Goal: Check status: Check status

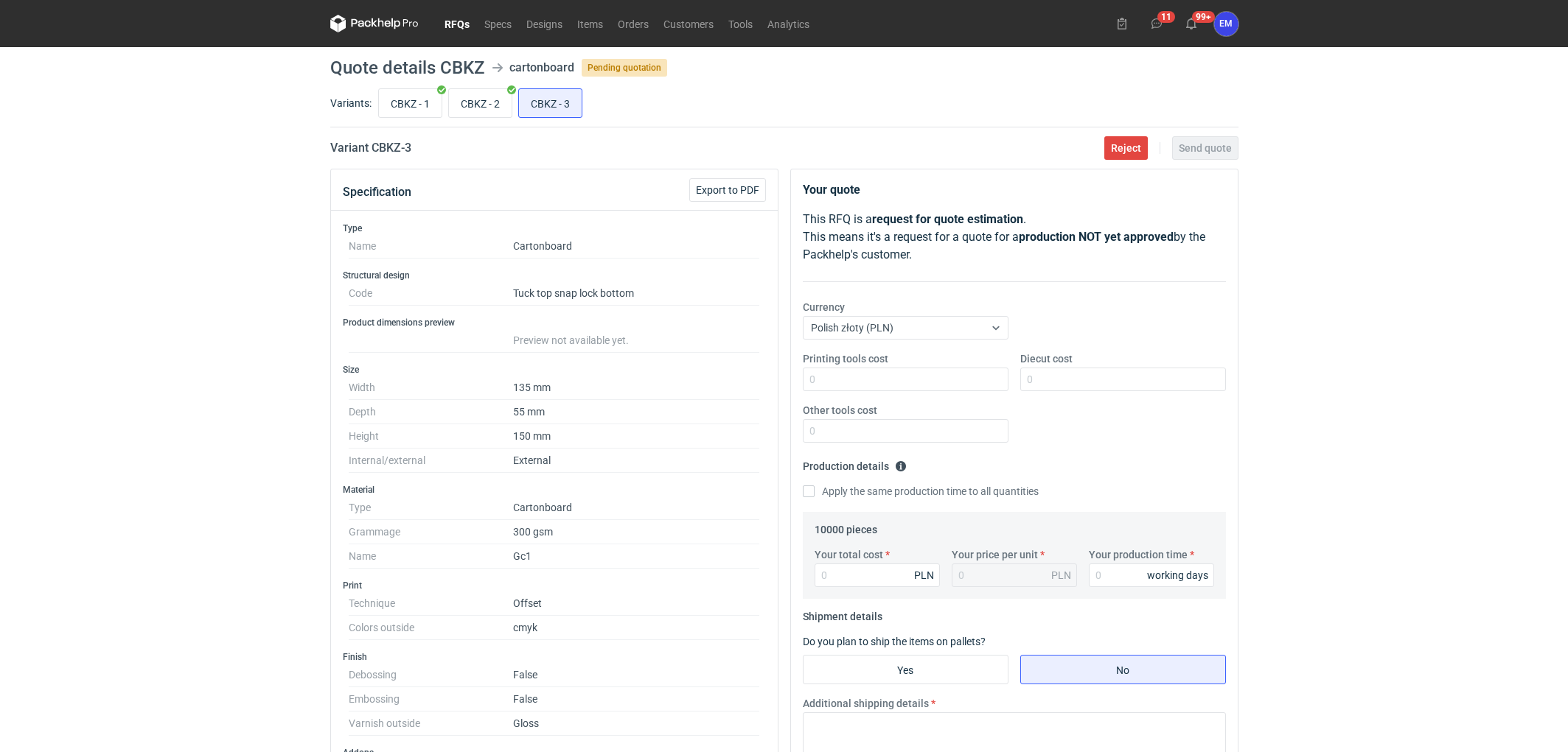
scroll to position [473, 0]
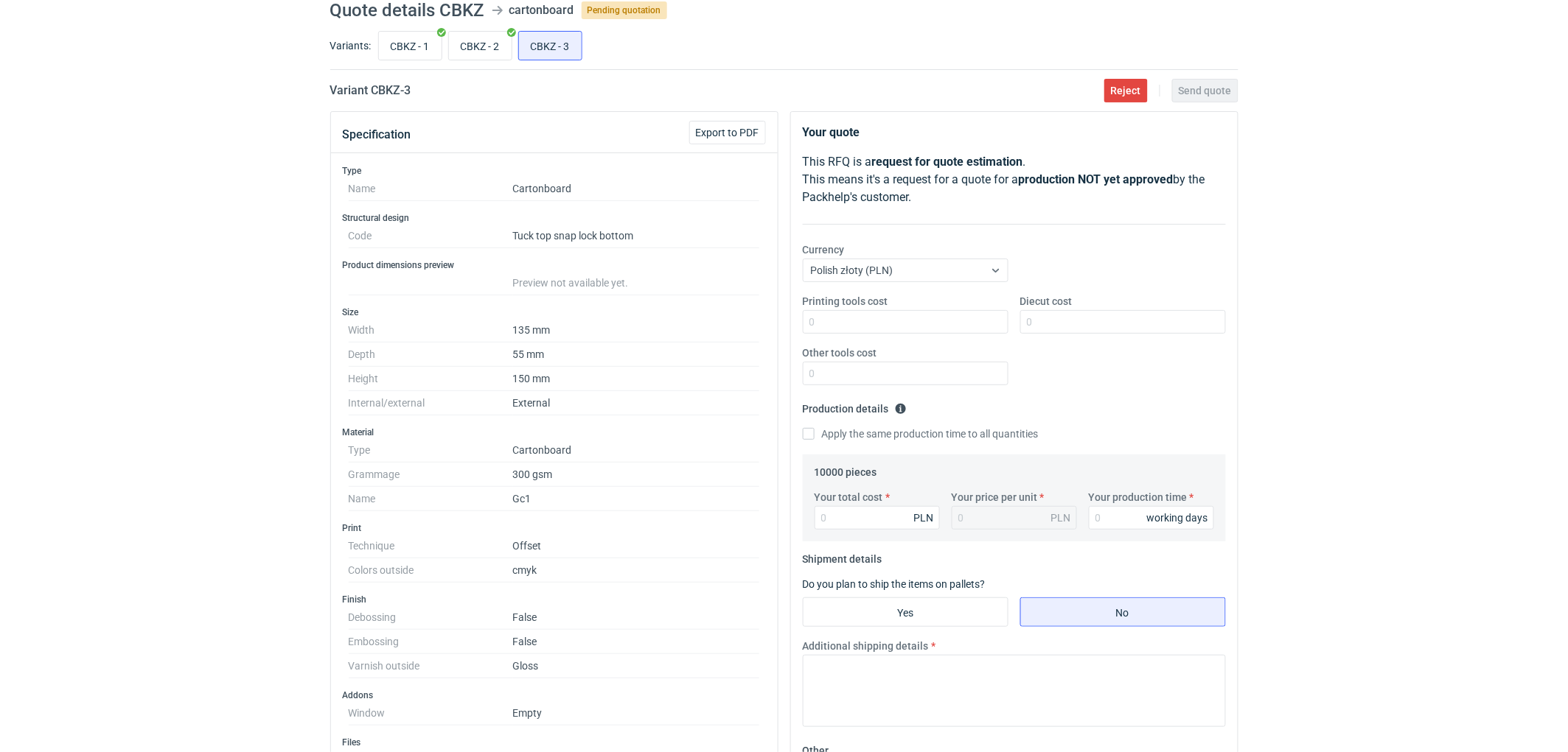
scroll to position [0, 0]
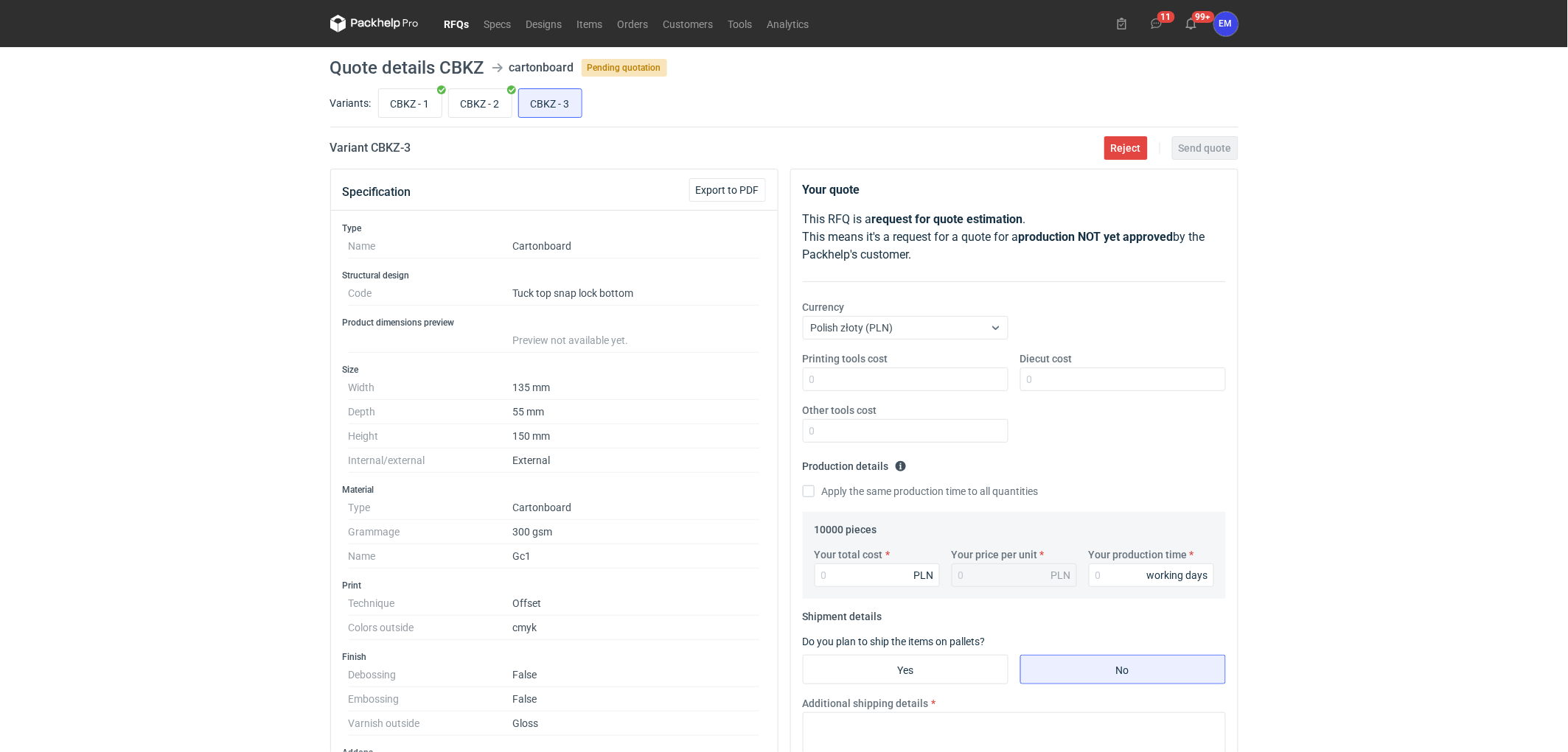
drag, startPoint x: 236, startPoint y: 295, endPoint x: 301, endPoint y: 288, distance: 65.4
click at [281, 286] on div "RFQs Specs Designs Items Orders Customers Tools Analytics 11 99+ EM Ewelina Mac…" at bounding box center [784, 376] width 1568 height 752
drag, startPoint x: 181, startPoint y: 312, endPoint x: 361, endPoint y: 54, distance: 314.6
click at [188, 304] on div "RFQs Specs Designs Items Orders Customers Tools Analytics 11 99+ EM Ewelina Mac…" at bounding box center [784, 376] width 1568 height 752
drag, startPoint x: 96, startPoint y: 410, endPoint x: 84, endPoint y: 444, distance: 36.1
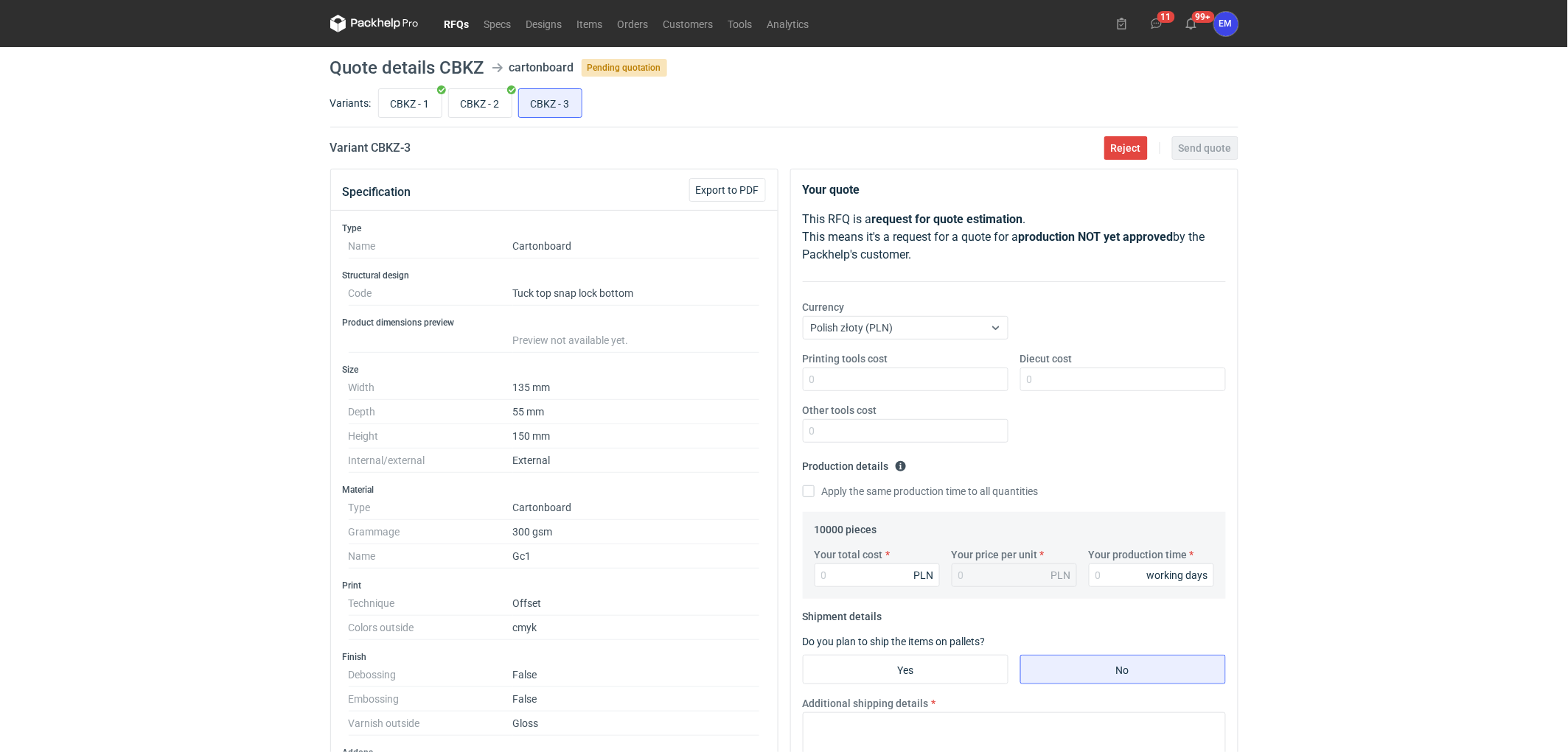
click at [97, 417] on div "RFQs Specs Designs Items Orders Customers Tools Analytics 11 99+ EM Ewelina Mac…" at bounding box center [784, 376] width 1568 height 752
click at [129, 289] on div "RFQs Specs Designs Items Orders Customers Tools Analytics 11 99+ EM Ewelina Mac…" at bounding box center [784, 376] width 1568 height 752
click at [129, 290] on div "RFQs Specs Designs Items Orders Customers Tools Analytics 11 99+ EM Ewelina Mac…" at bounding box center [784, 376] width 1568 height 752
click at [104, 311] on div "RFQs Specs Designs Items Orders Customers Tools Analytics 11 99+ EM Ewelina Mac…" at bounding box center [784, 376] width 1568 height 752
click at [174, 349] on div "RFQs Specs Designs Items Orders Customers Tools Analytics 11 99+ EM Ewelina Mac…" at bounding box center [784, 376] width 1568 height 752
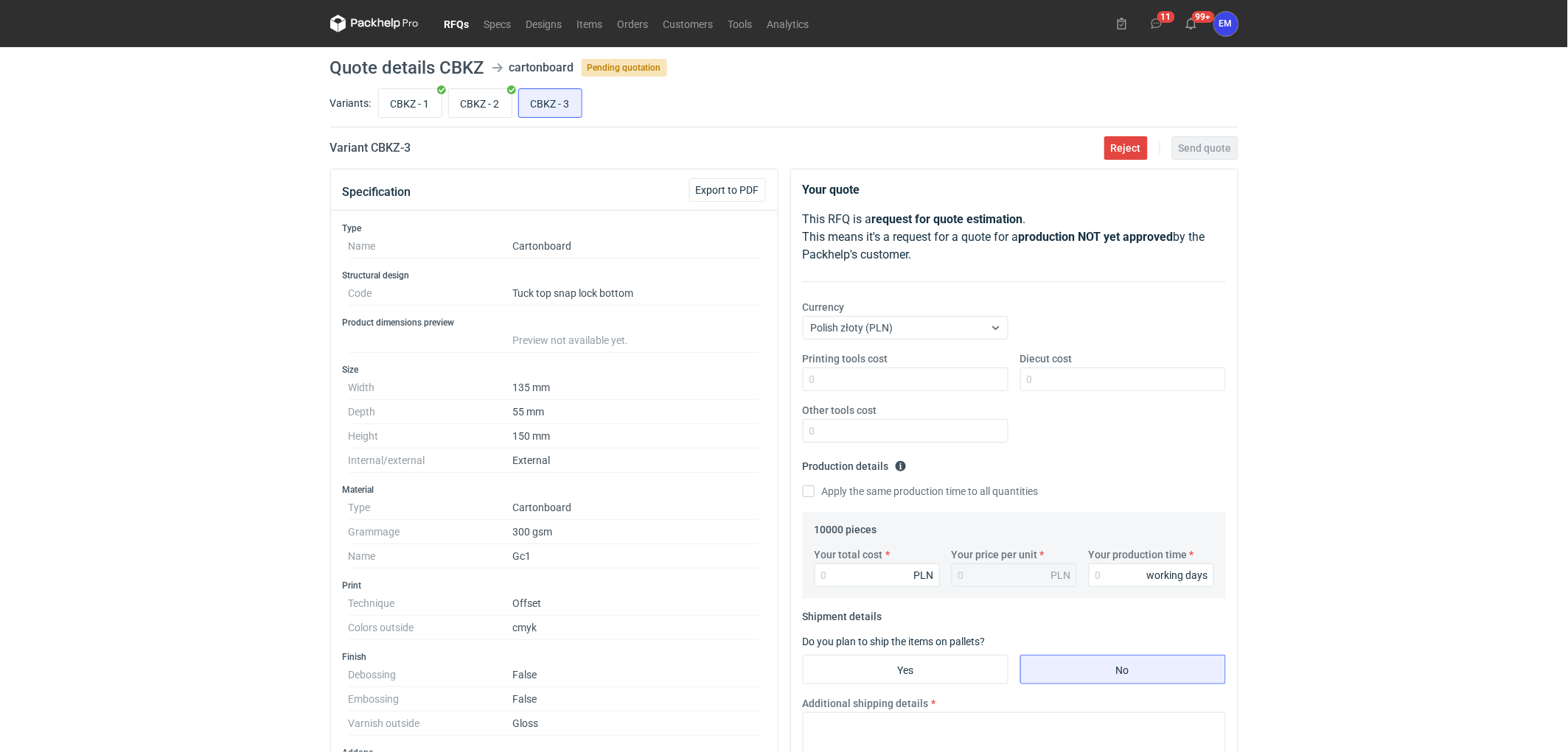
drag, startPoint x: 27, startPoint y: 203, endPoint x: 174, endPoint y: 11, distance: 241.8
click at [69, 165] on div "RFQs Specs Designs Items Orders Customers Tools Analytics 11 99+ EM Ewelina Mac…" at bounding box center [784, 376] width 1568 height 752
click at [137, 403] on div "RFQs Specs Designs Items Orders Customers Tools Analytics 11 99+ EM Ewelina Mac…" at bounding box center [784, 376] width 1568 height 752
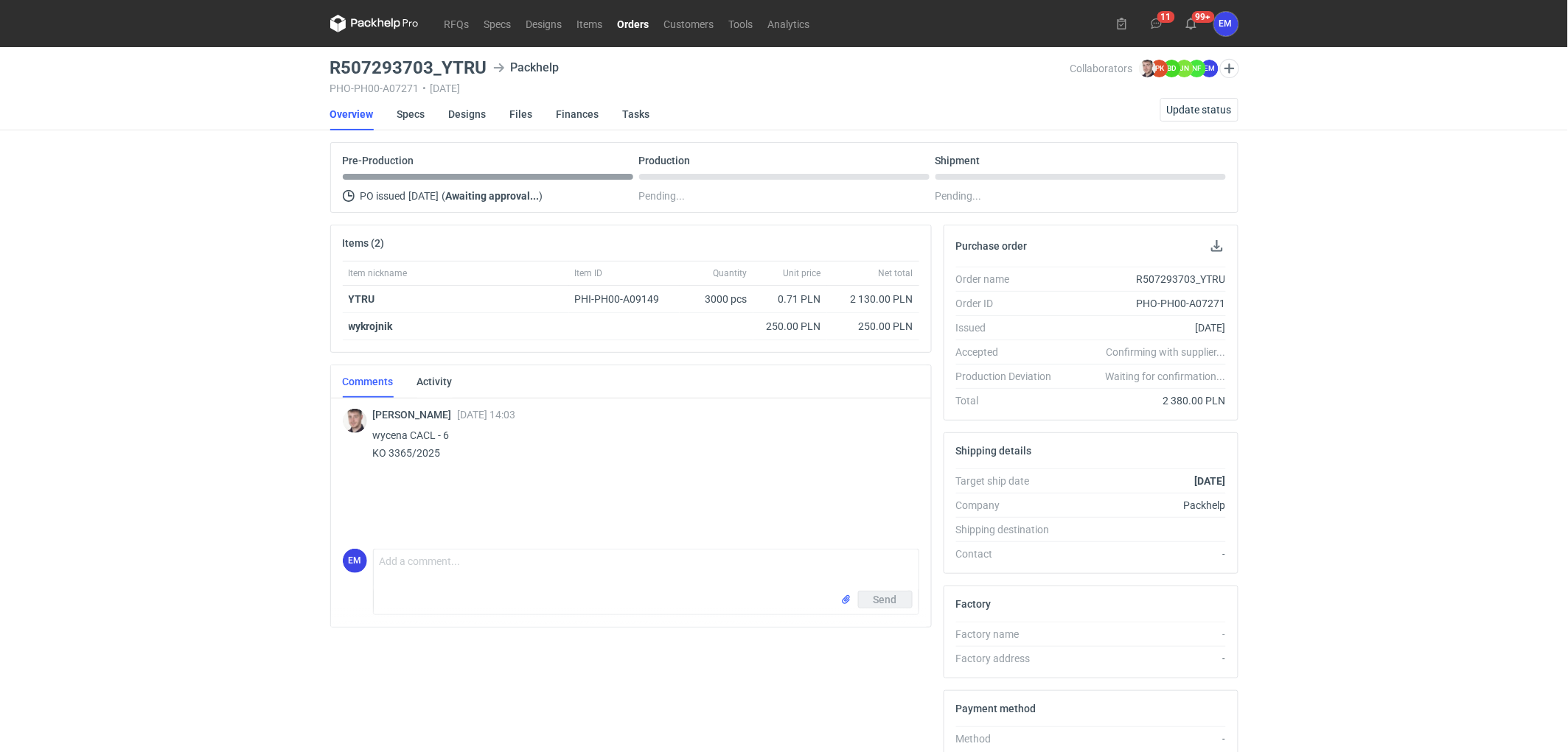
drag, startPoint x: 0, startPoint y: 0, endPoint x: 167, endPoint y: 369, distance: 405.0
click at [167, 369] on div "RFQs Specs Designs Items Orders Customers Tools Analytics 11 99+ EM Ewelina Mac…" at bounding box center [784, 376] width 1568 height 752
drag, startPoint x: 1427, startPoint y: 332, endPoint x: 1301, endPoint y: 155, distance: 217.3
click at [1424, 307] on div "RFQs Specs Designs Items Orders Customers Tools Analytics 11 99+ EM Ewelina Mac…" at bounding box center [784, 376] width 1568 height 752
click at [1215, 107] on span "Update status" at bounding box center [1199, 109] width 65 height 10
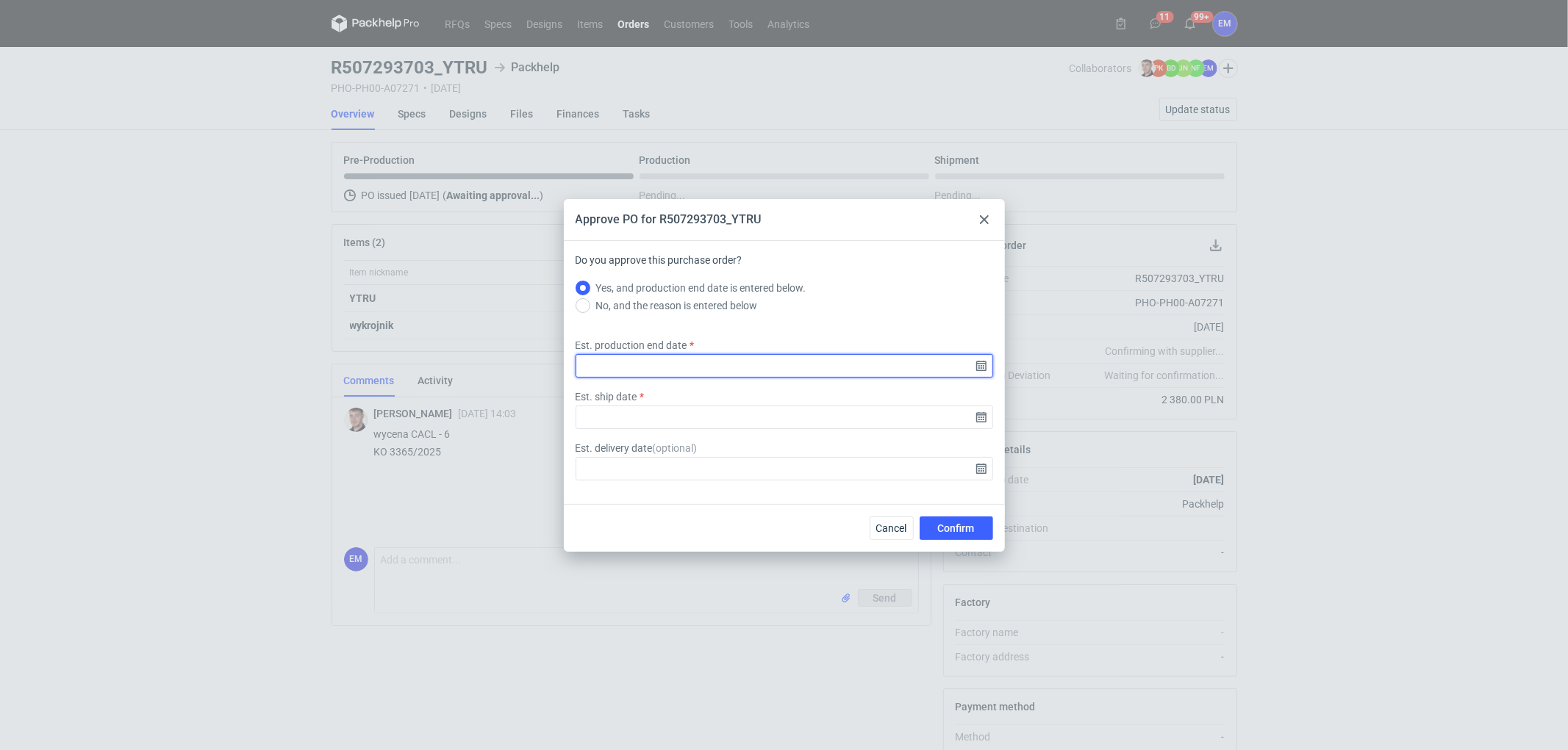
drag, startPoint x: 694, startPoint y: 366, endPoint x: 750, endPoint y: 370, distance: 56.1
click at [706, 369] on input "Est. production end date" at bounding box center [784, 366] width 417 height 23
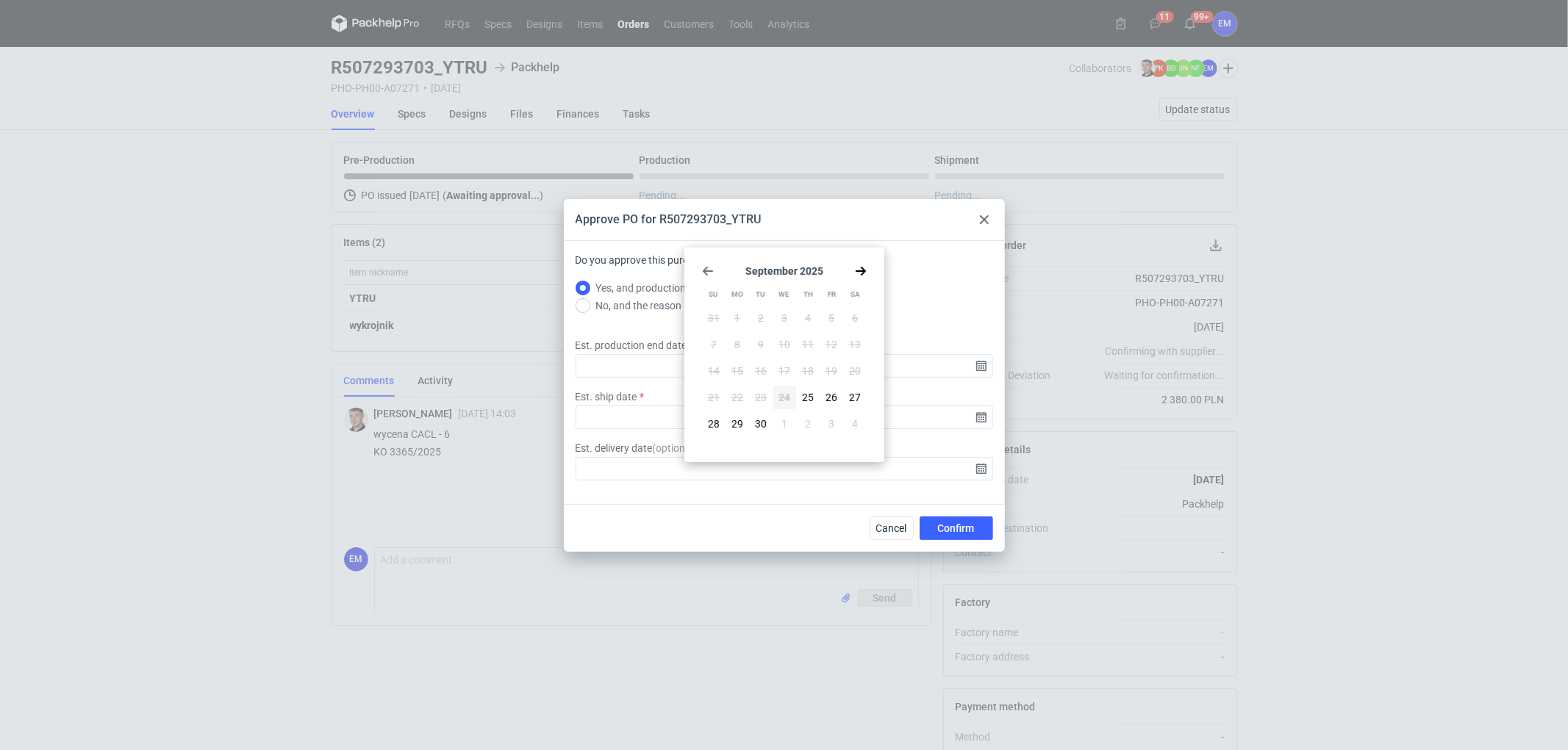
click at [862, 274] on use "Go forward 1 month" at bounding box center [861, 271] width 10 height 9
click at [710, 269] on icon "Go back 1 month" at bounding box center [707, 271] width 12 height 12
click at [862, 273] on icon "Go forward 1 month" at bounding box center [861, 271] width 12 height 12
click at [780, 269] on section "October 2025" at bounding box center [784, 271] width 164 height 12
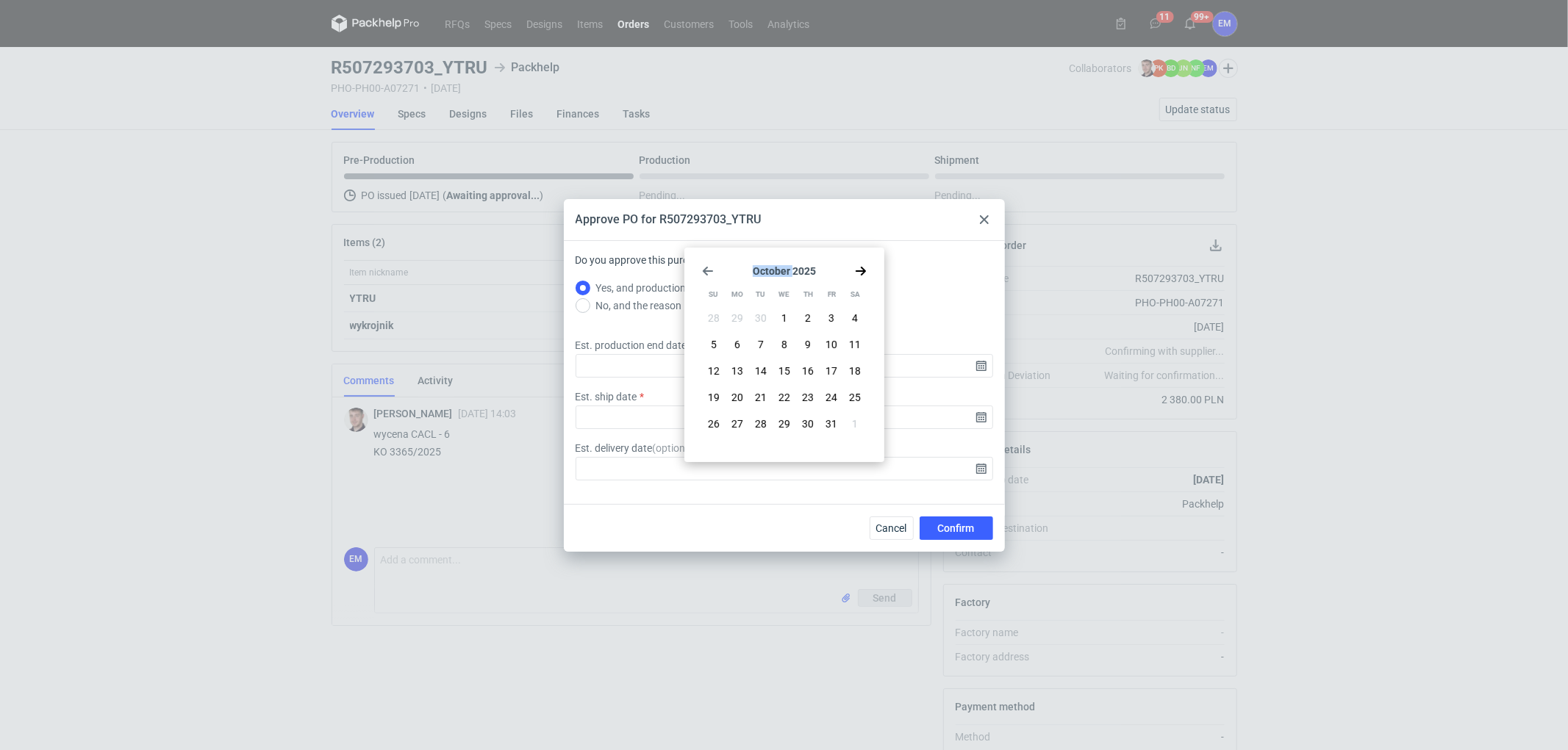
click at [780, 269] on section "October 2025" at bounding box center [784, 271] width 164 height 12
click at [809, 270] on section "October 2025" at bounding box center [784, 271] width 164 height 12
click at [800, 269] on section "October 2025" at bounding box center [784, 271] width 164 height 12
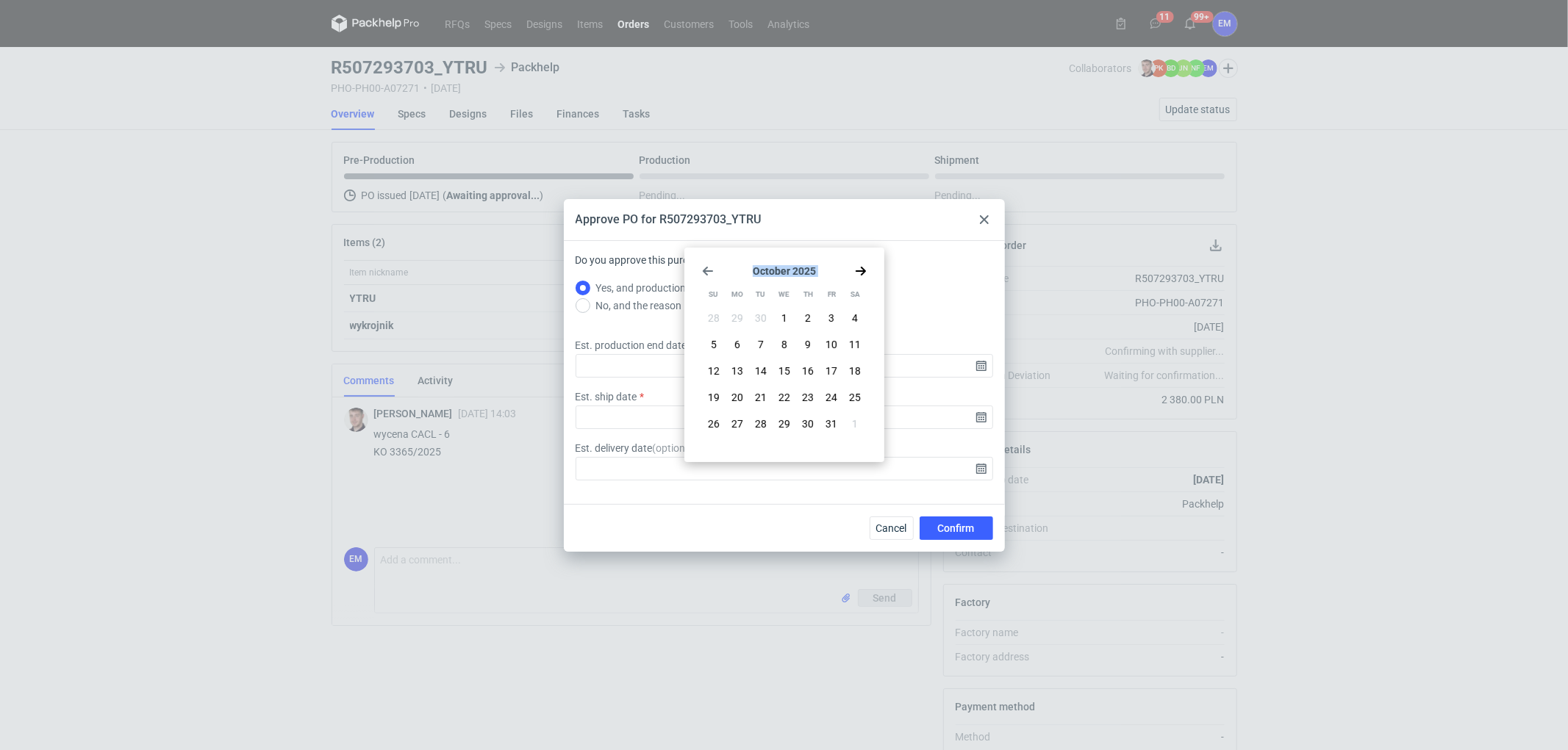
click at [800, 269] on section "October 2025" at bounding box center [784, 271] width 164 height 12
click at [809, 272] on section "October 2025" at bounding box center [784, 271] width 164 height 12
click at [786, 272] on section "October 2025" at bounding box center [784, 271] width 164 height 12
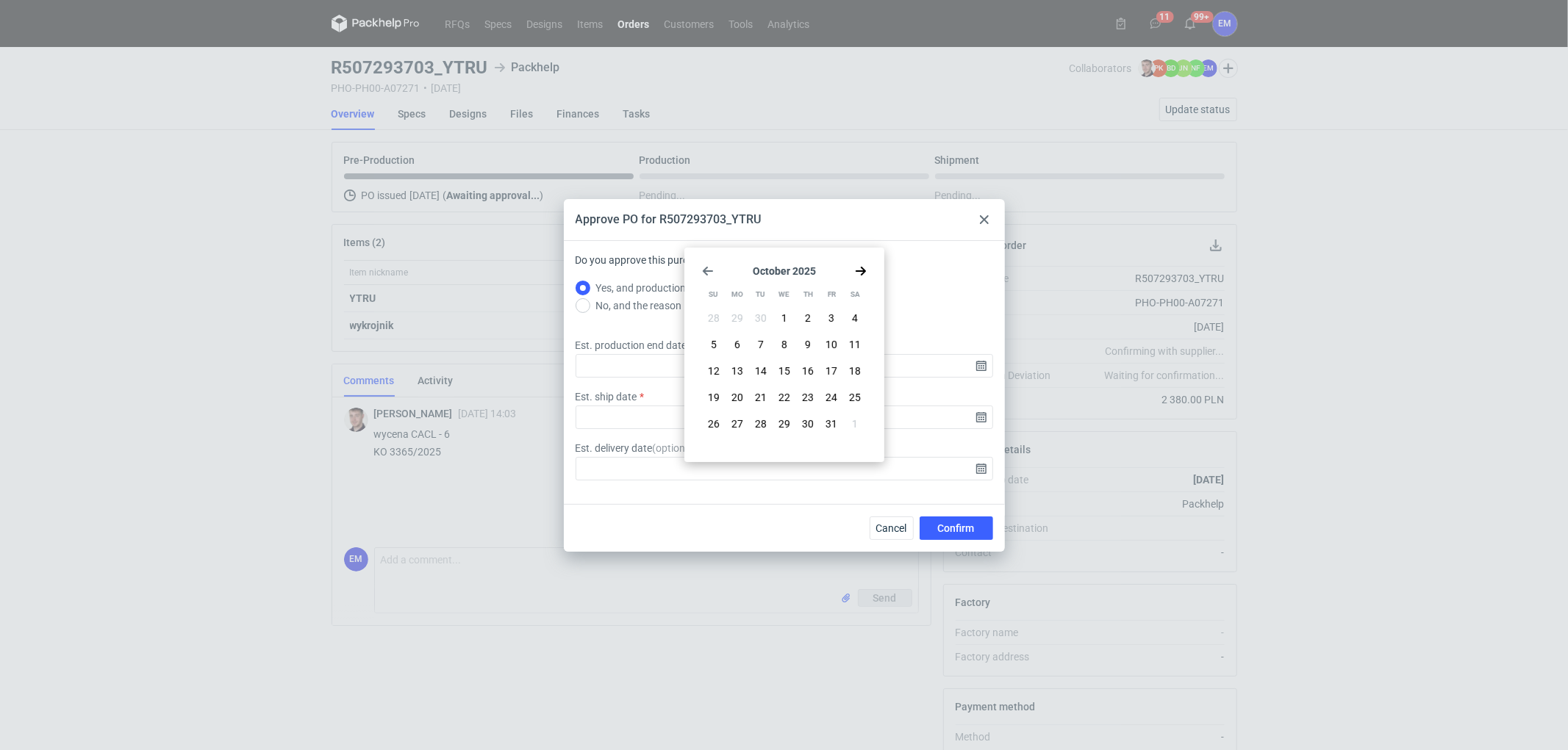
click at [807, 273] on section "October 2025" at bounding box center [784, 271] width 164 height 12
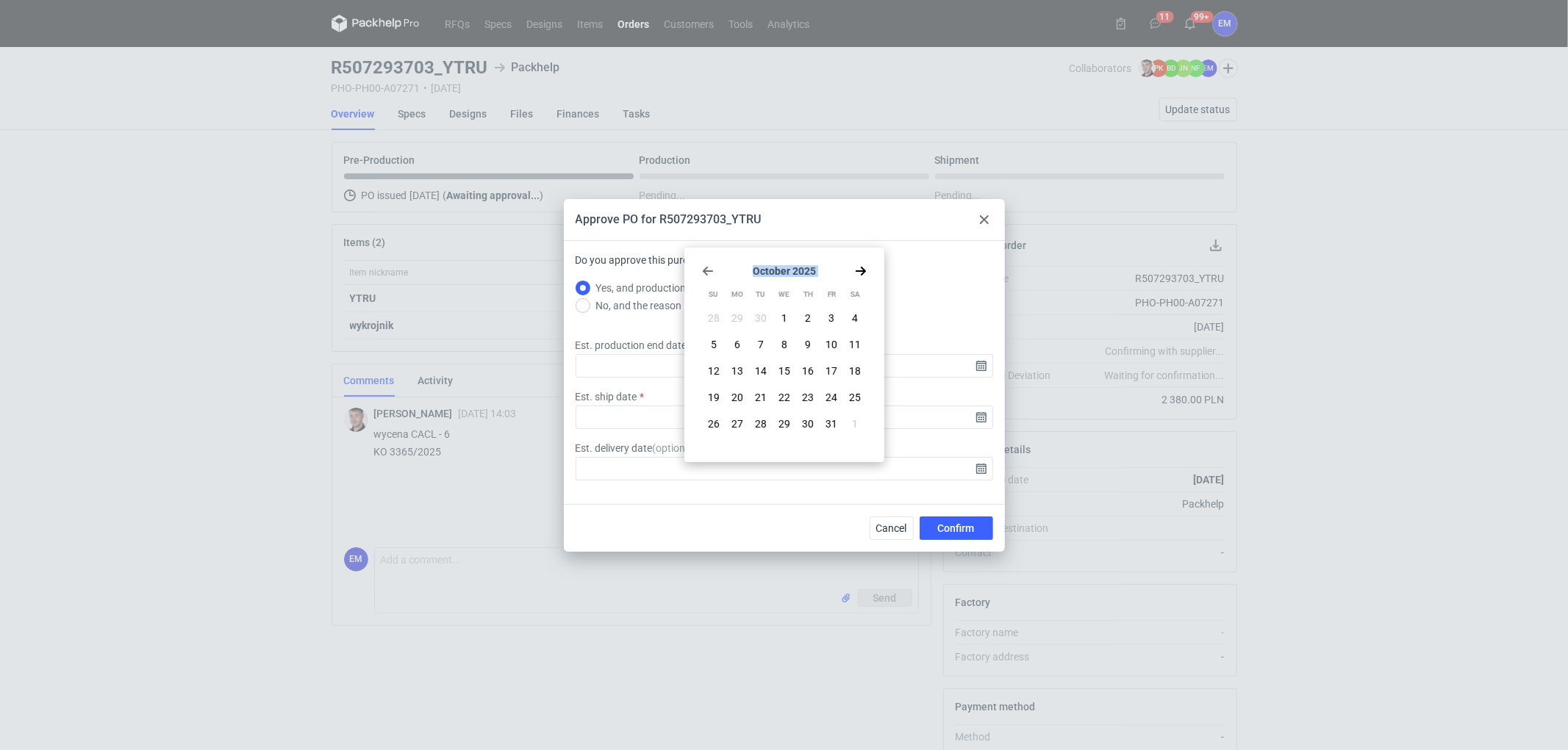
click at [795, 273] on section "October 2025" at bounding box center [784, 271] width 164 height 12
click at [809, 273] on section "October 2025" at bounding box center [784, 271] width 164 height 12
click at [811, 272] on section "October 2025" at bounding box center [784, 271] width 164 height 12
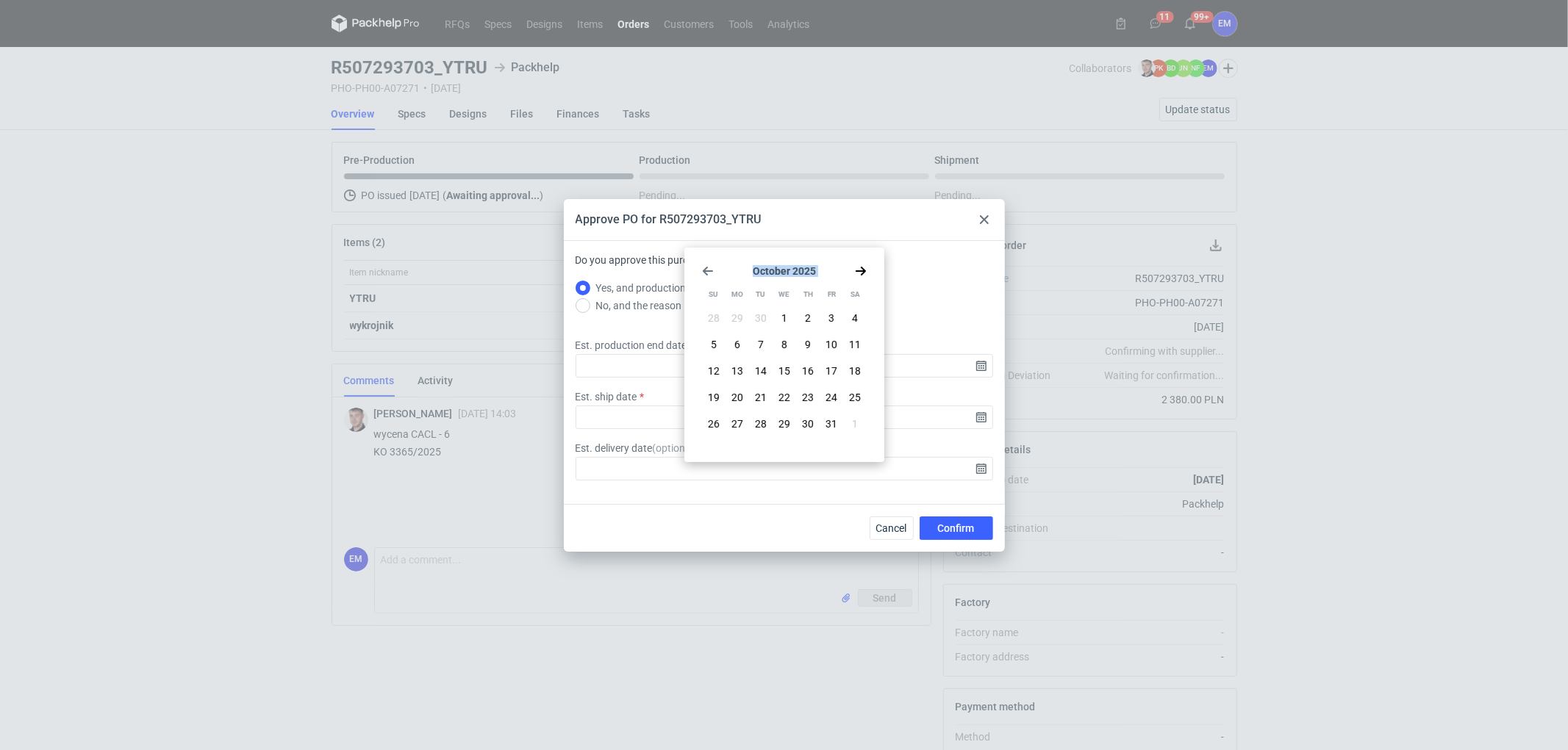
click at [818, 270] on section "October 2025" at bounding box center [784, 271] width 164 height 12
click at [762, 350] on span "7" at bounding box center [761, 344] width 6 height 15
type input "2025-10-07"
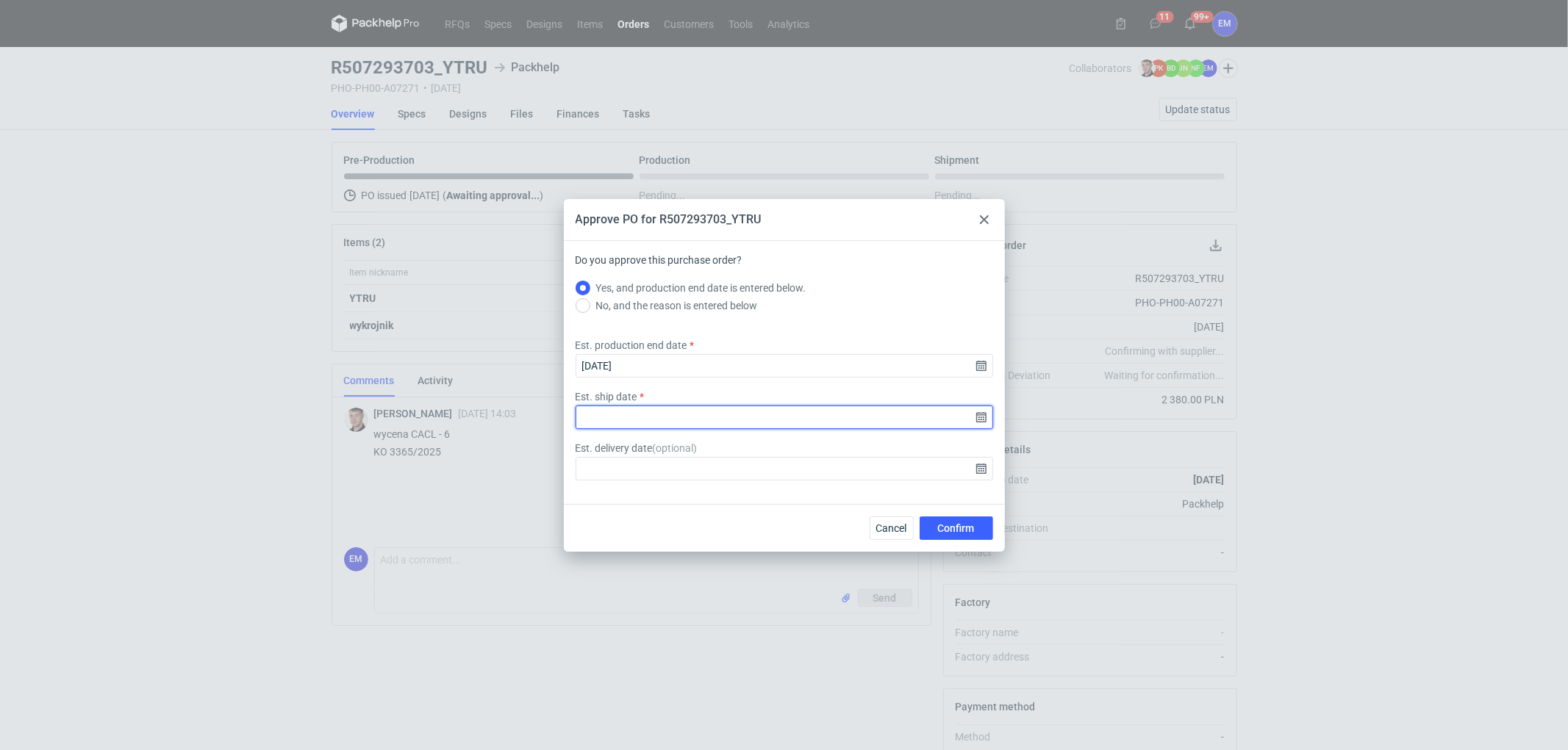
click at [972, 421] on input "Est. ship date" at bounding box center [784, 417] width 417 height 23
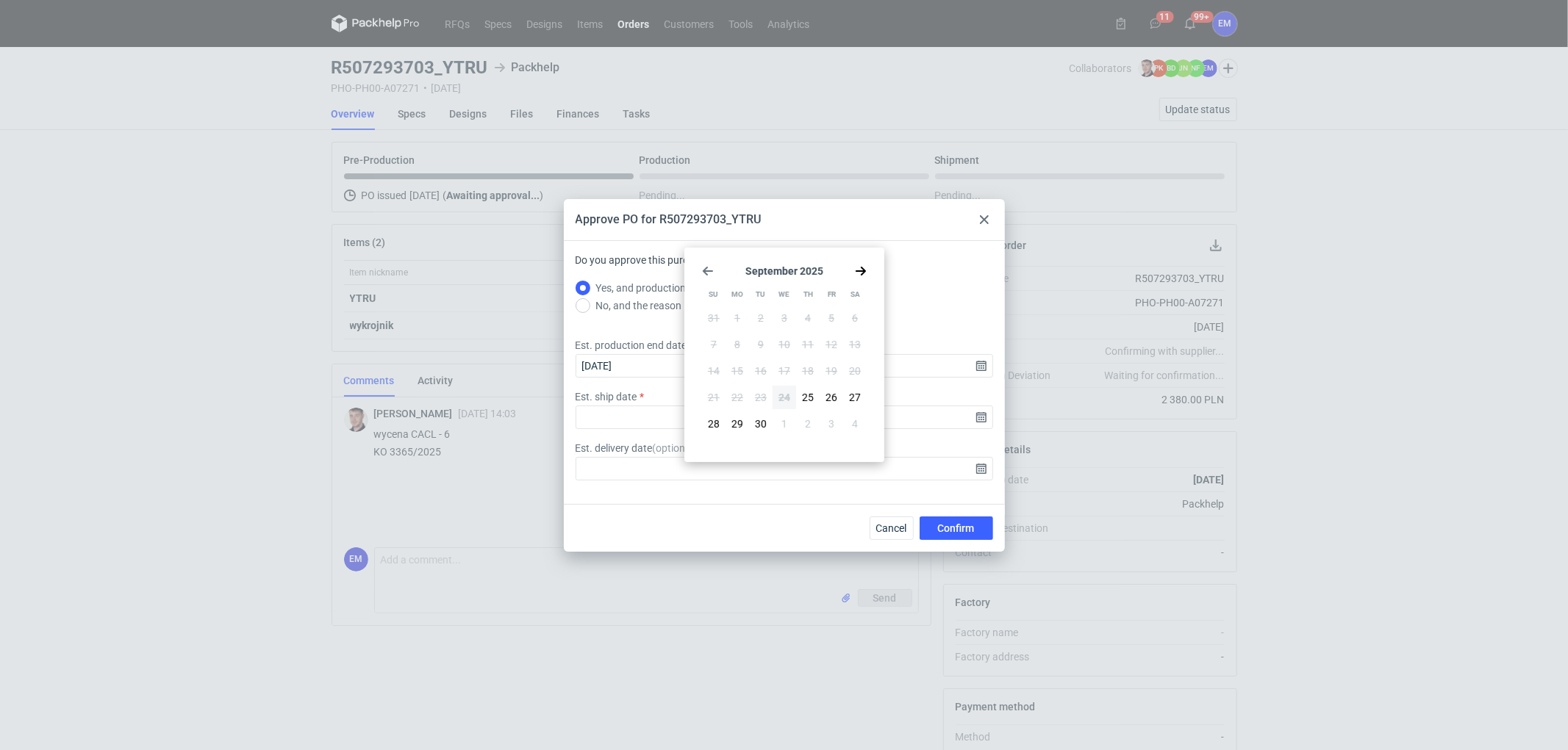
click at [858, 269] on icon "Go forward 1 month" at bounding box center [861, 271] width 12 height 12
click at [759, 345] on span "7" at bounding box center [761, 344] width 6 height 15
type input "2025-10-07"
click at [938, 529] on span "Confirm" at bounding box center [956, 528] width 37 height 10
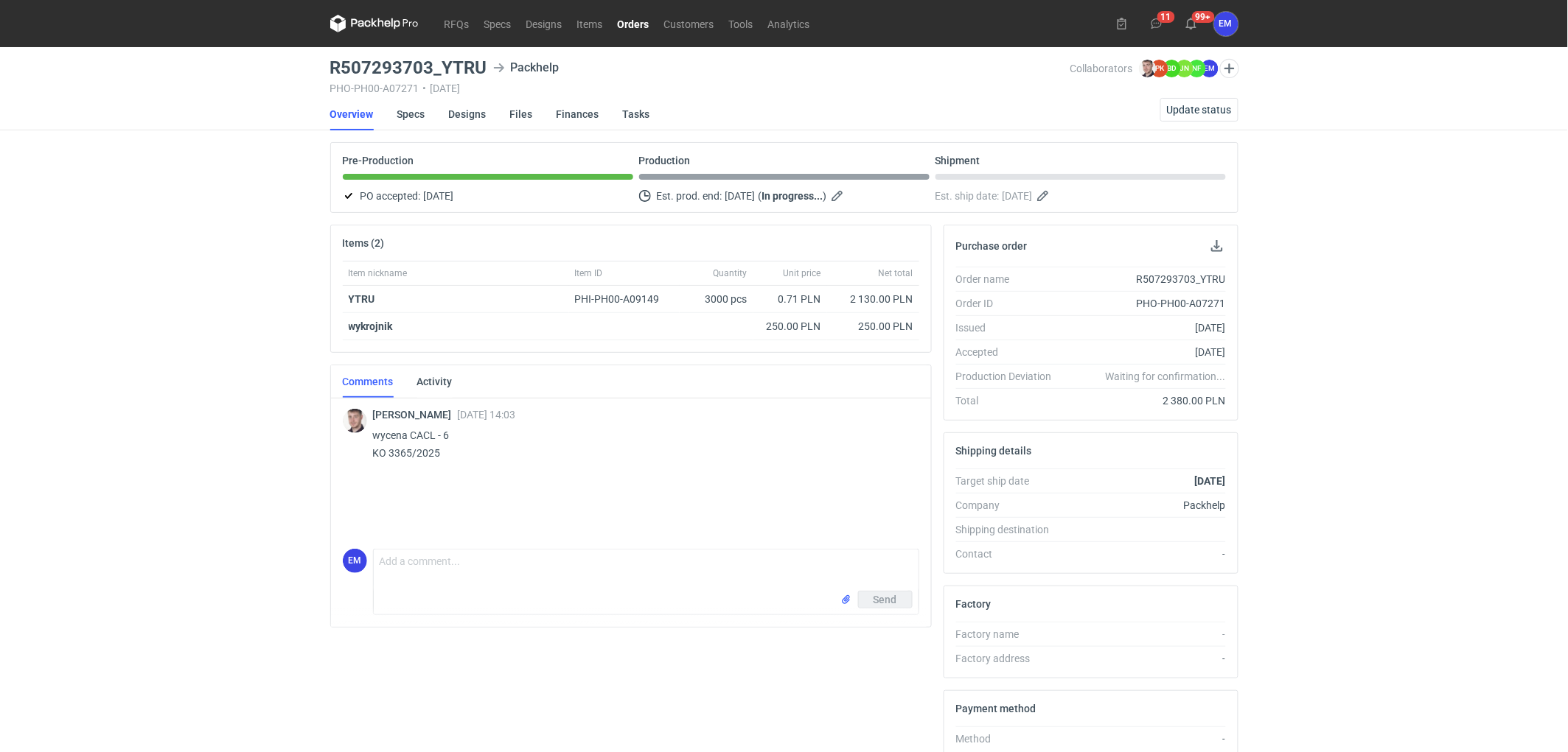
drag, startPoint x: 636, startPoint y: 18, endPoint x: 386, endPoint y: 46, distance: 251.6
click at [634, 18] on link "Orders" at bounding box center [633, 24] width 46 height 18
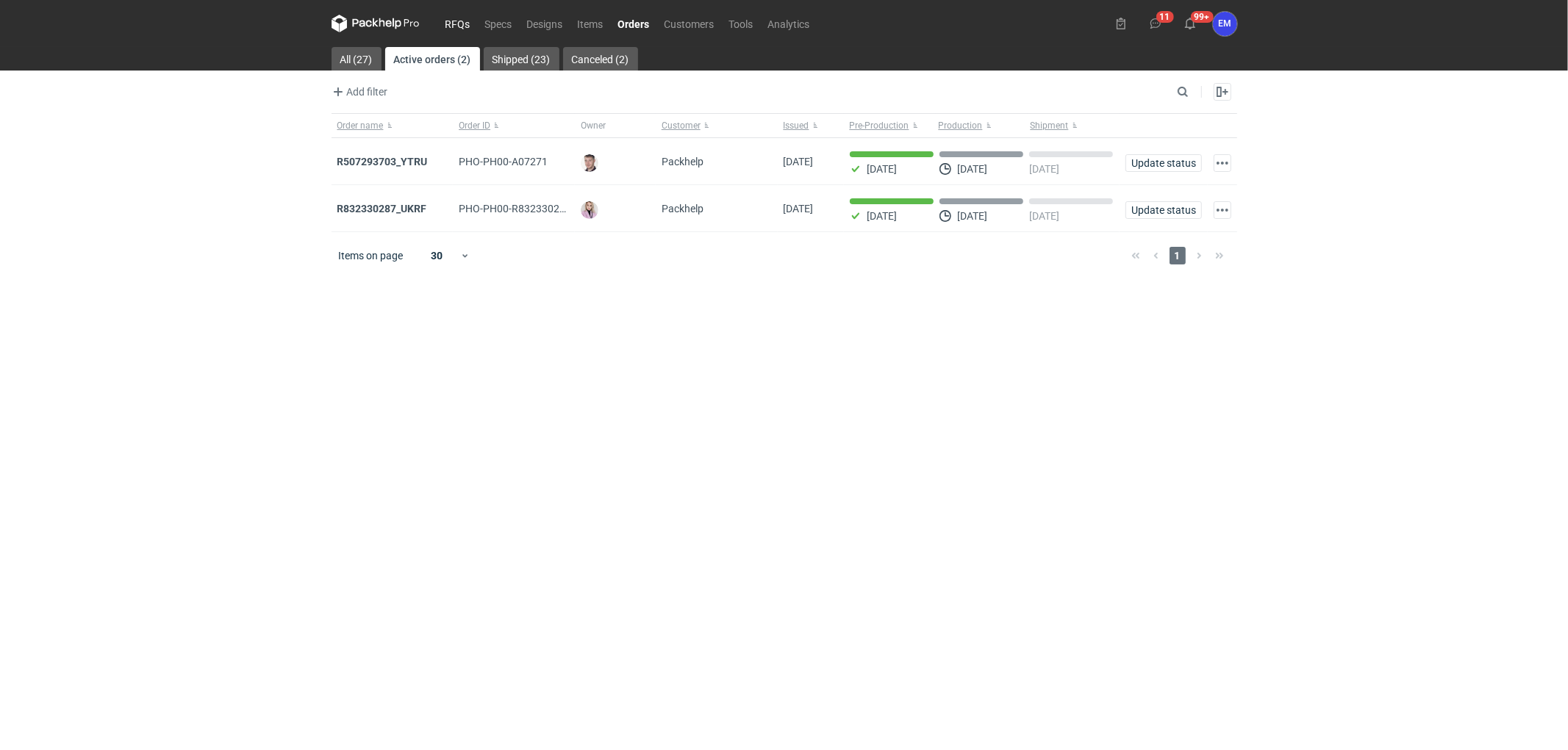
click at [453, 24] on link "RFQs" at bounding box center [457, 23] width 40 height 18
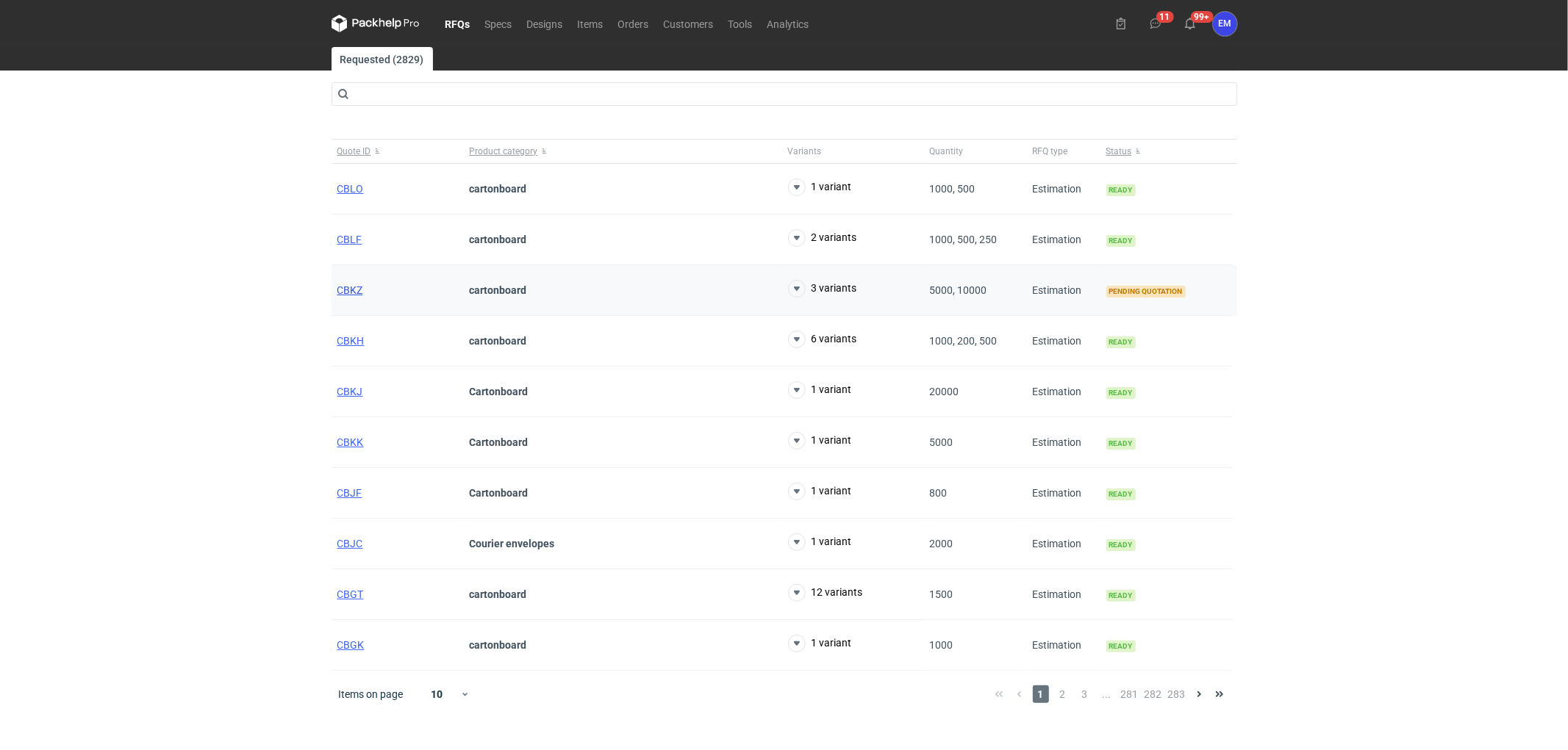
click at [349, 294] on span "CBKZ" at bounding box center [350, 290] width 26 height 12
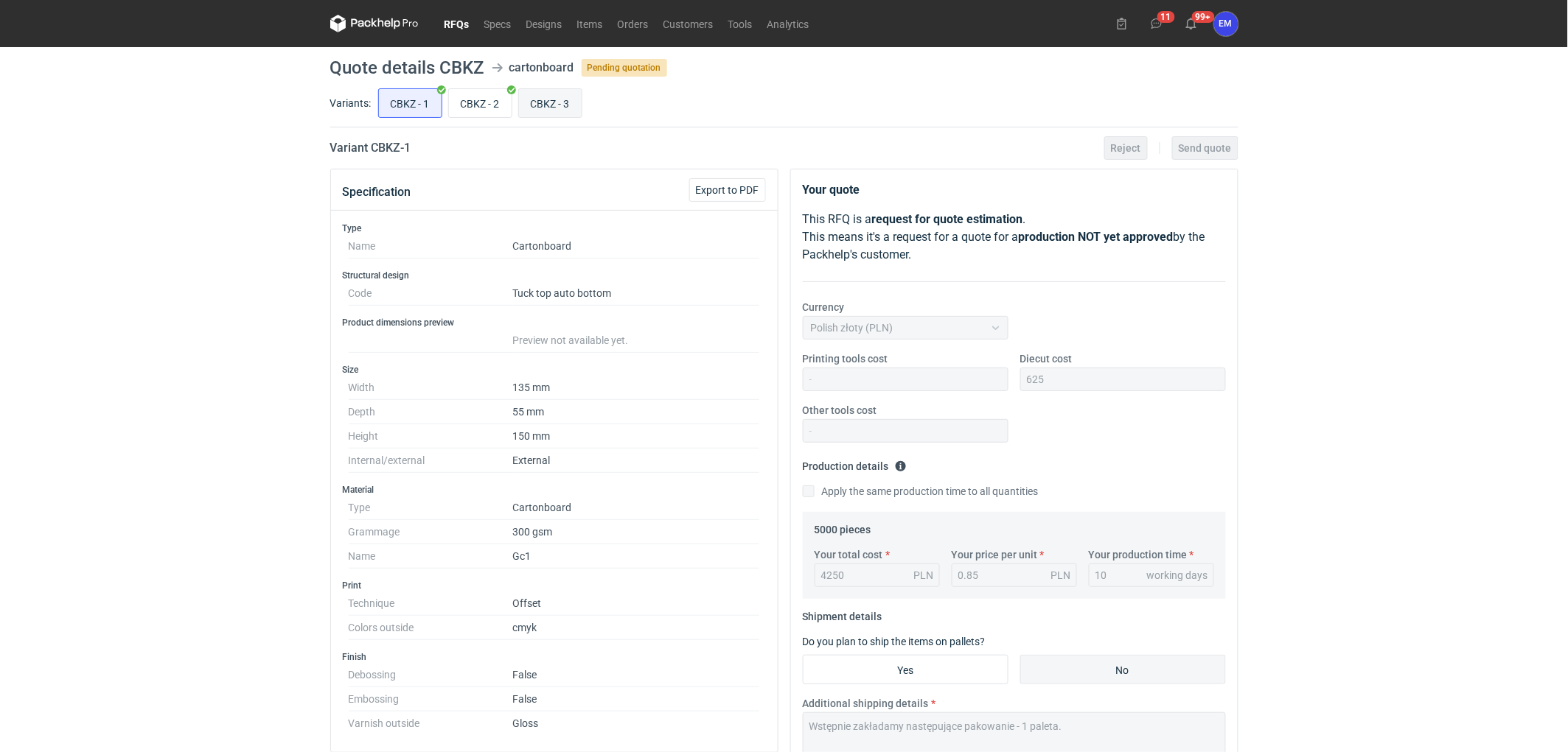
click at [534, 105] on input "CBKZ - 3" at bounding box center [550, 104] width 63 height 28
radio input "true"
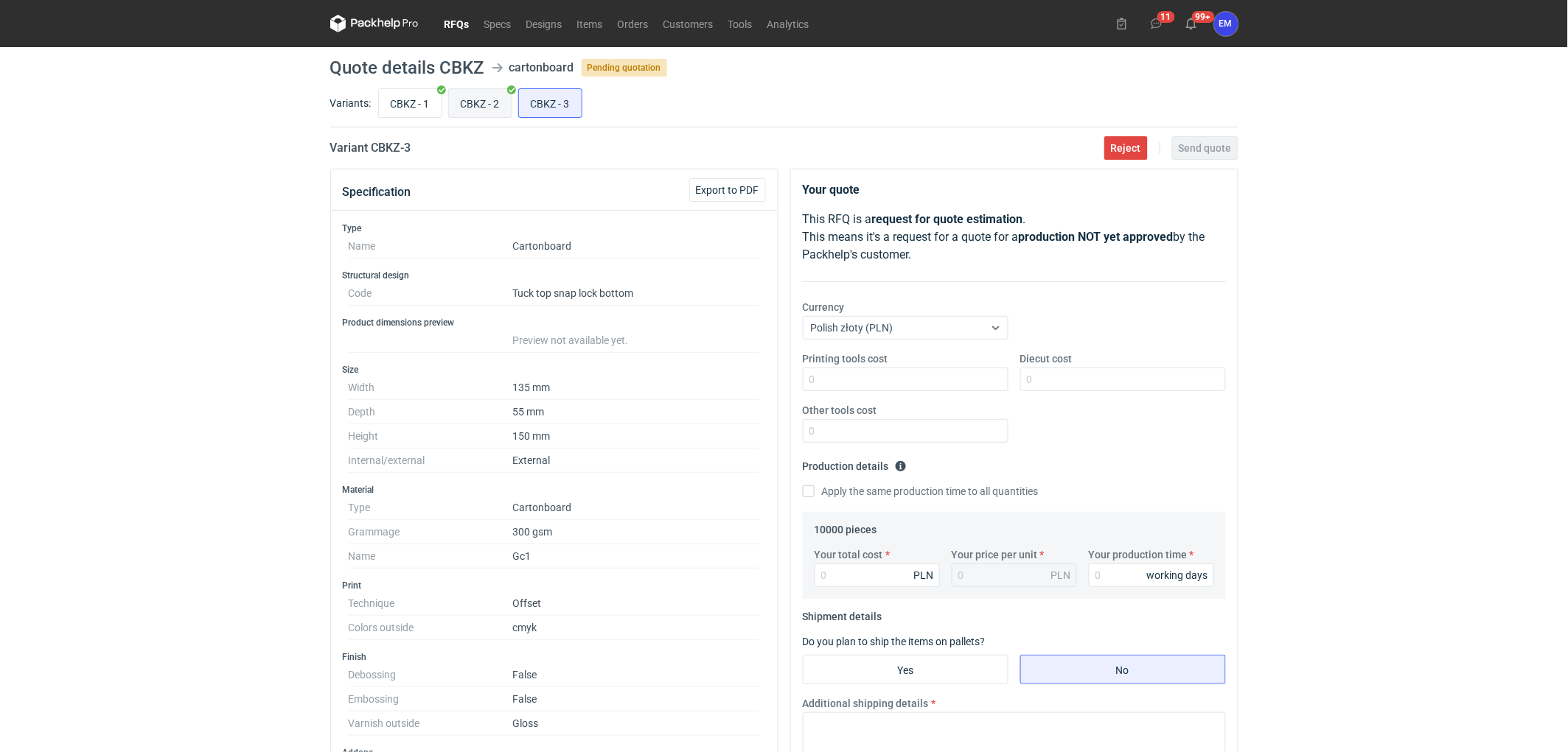
click at [470, 94] on input "CBKZ - 2" at bounding box center [481, 104] width 63 height 28
radio input "true"
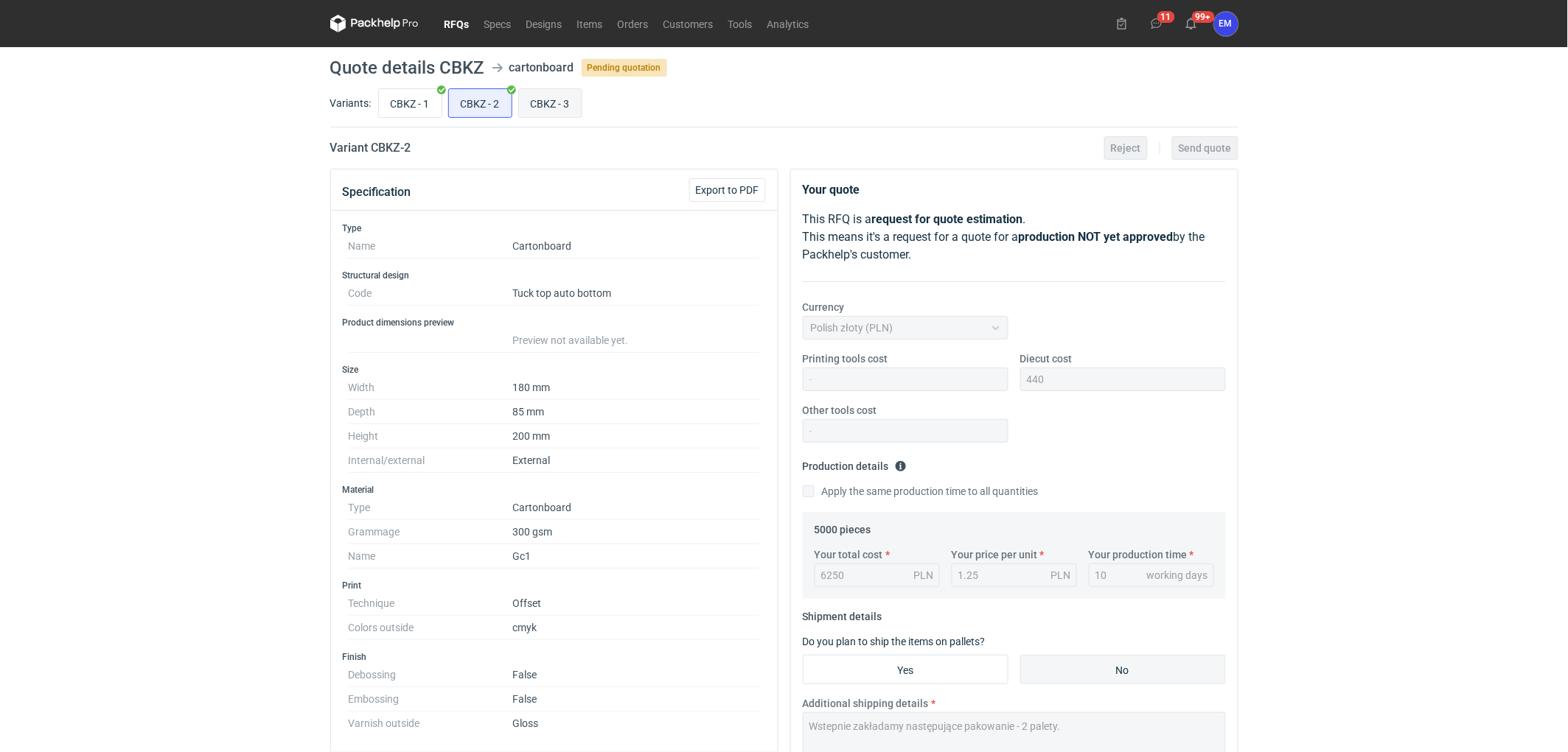
click at [568, 99] on input "CBKZ - 3" at bounding box center [550, 104] width 63 height 28
radio input "true"
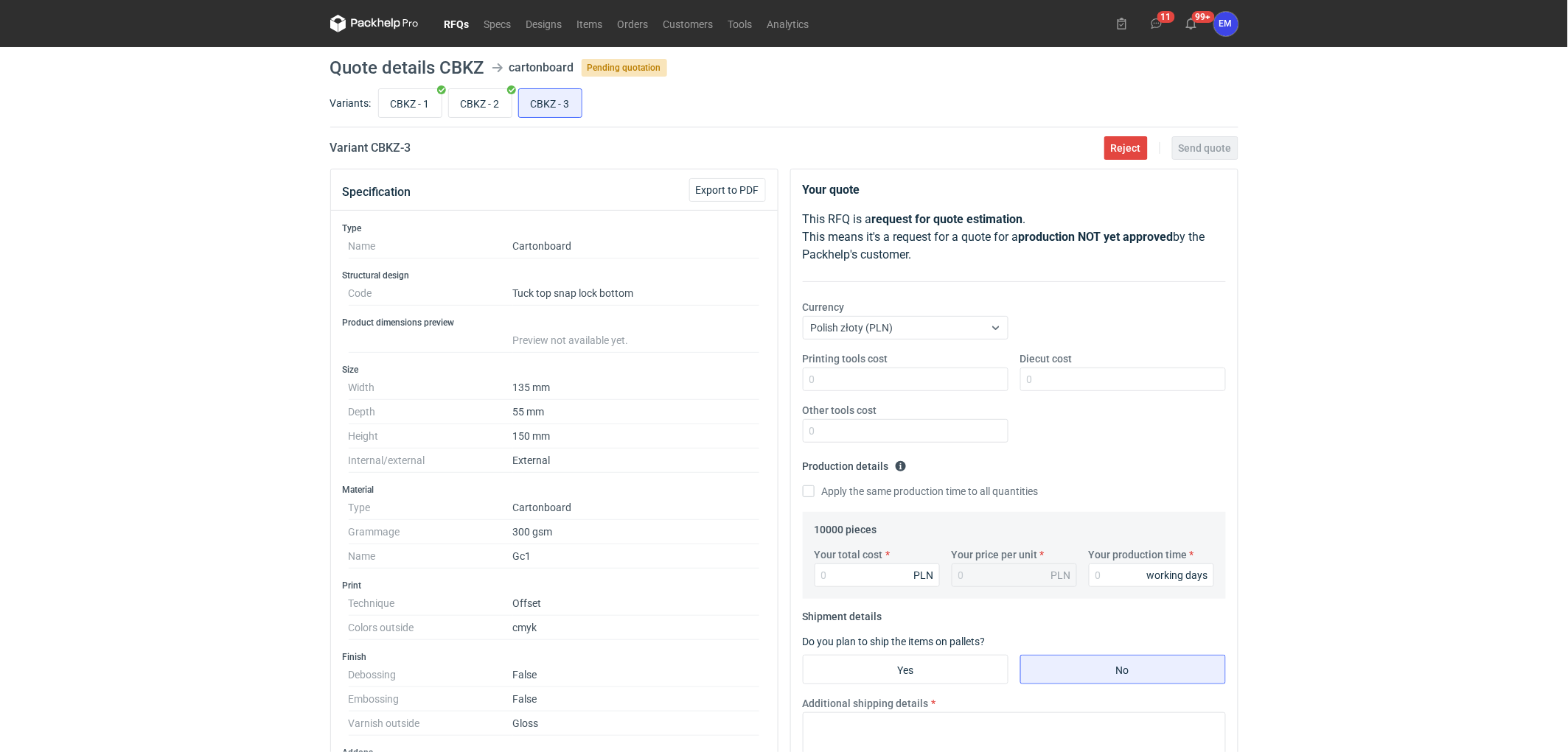
click at [261, 218] on div "RFQs Specs Designs Items Orders Customers Tools Analytics 11 99+ EM Ewelina Mac…" at bounding box center [784, 376] width 1568 height 752
drag, startPoint x: 131, startPoint y: 306, endPoint x: 163, endPoint y: 305, distance: 32.0
click at [133, 306] on div "RFQs Specs Designs Items Orders Customers Tools Analytics 11 99+ EM Ewelina Mac…" at bounding box center [784, 376] width 1568 height 752
click at [458, 25] on link "RFQs" at bounding box center [457, 24] width 40 height 18
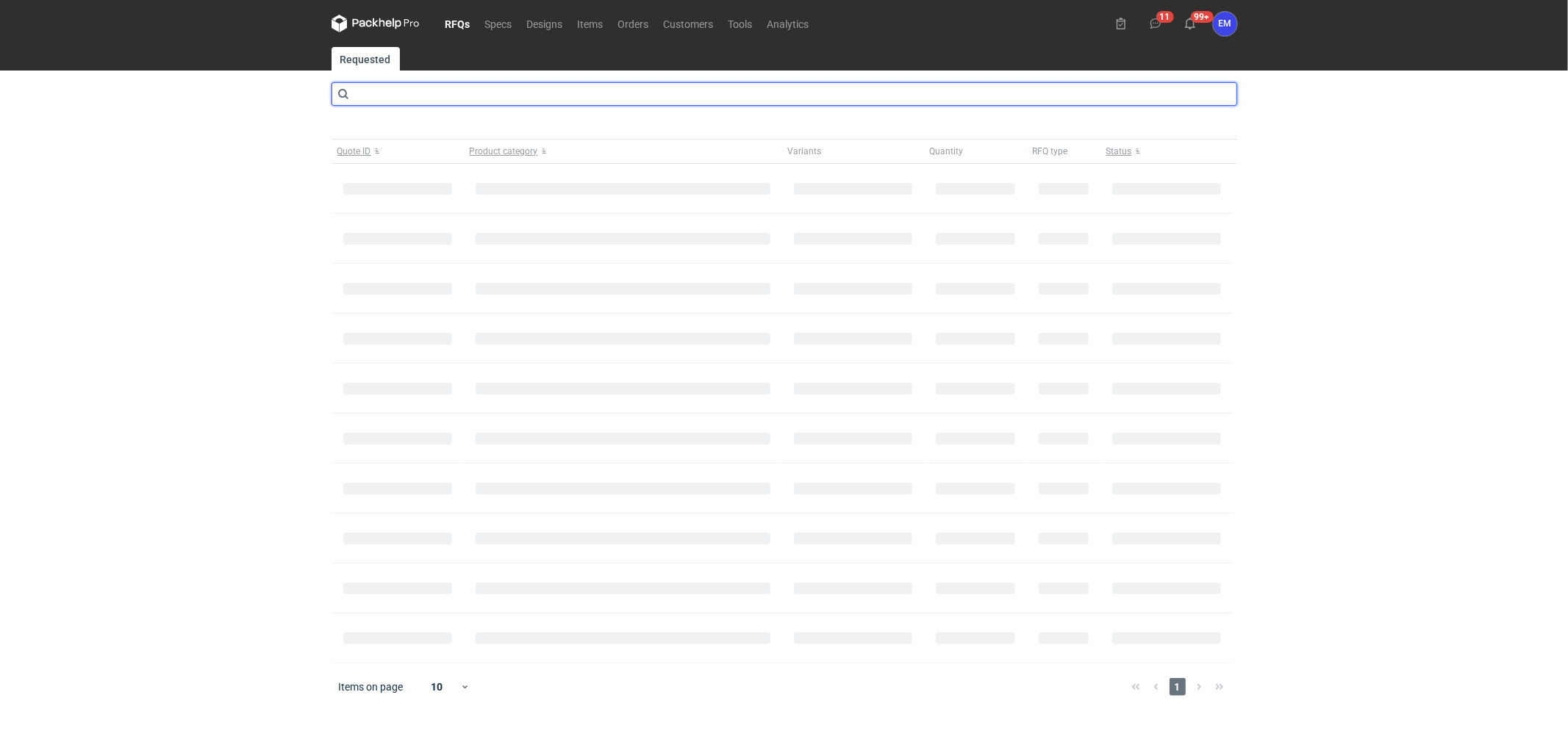
click at [388, 96] on input "text" at bounding box center [784, 94] width 905 height 23
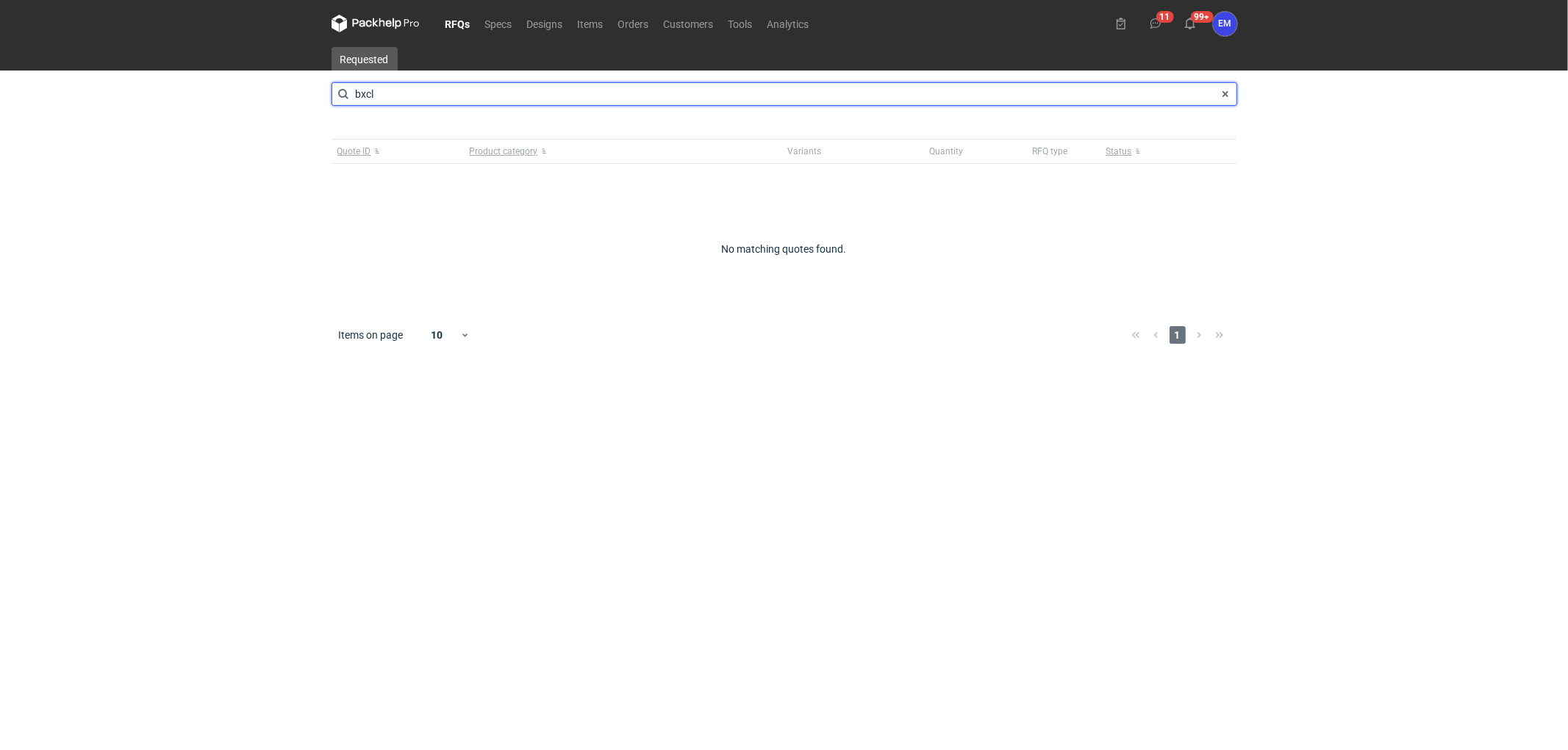
click at [375, 93] on input "bxcl" at bounding box center [784, 94] width 905 height 23
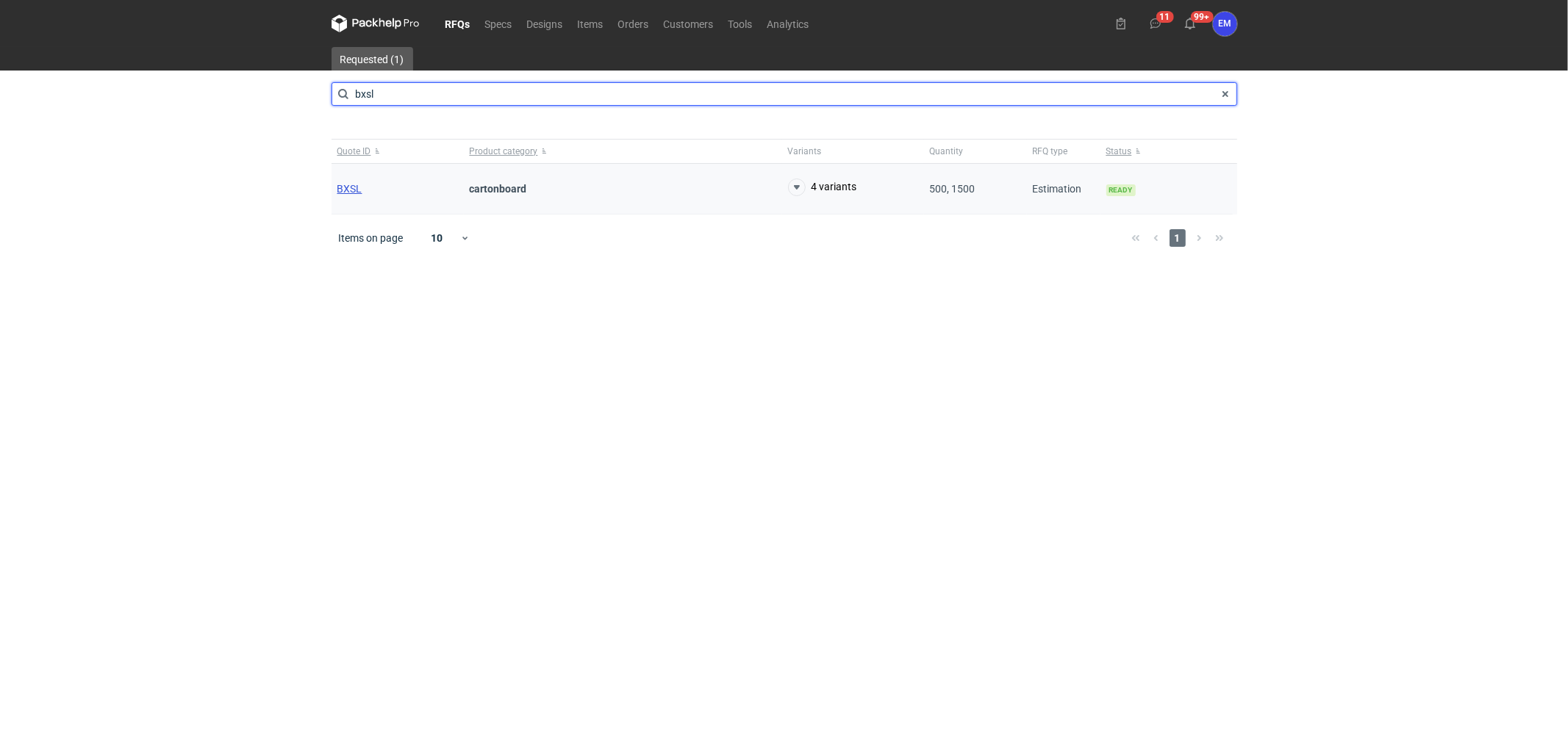
type input "bxsl"
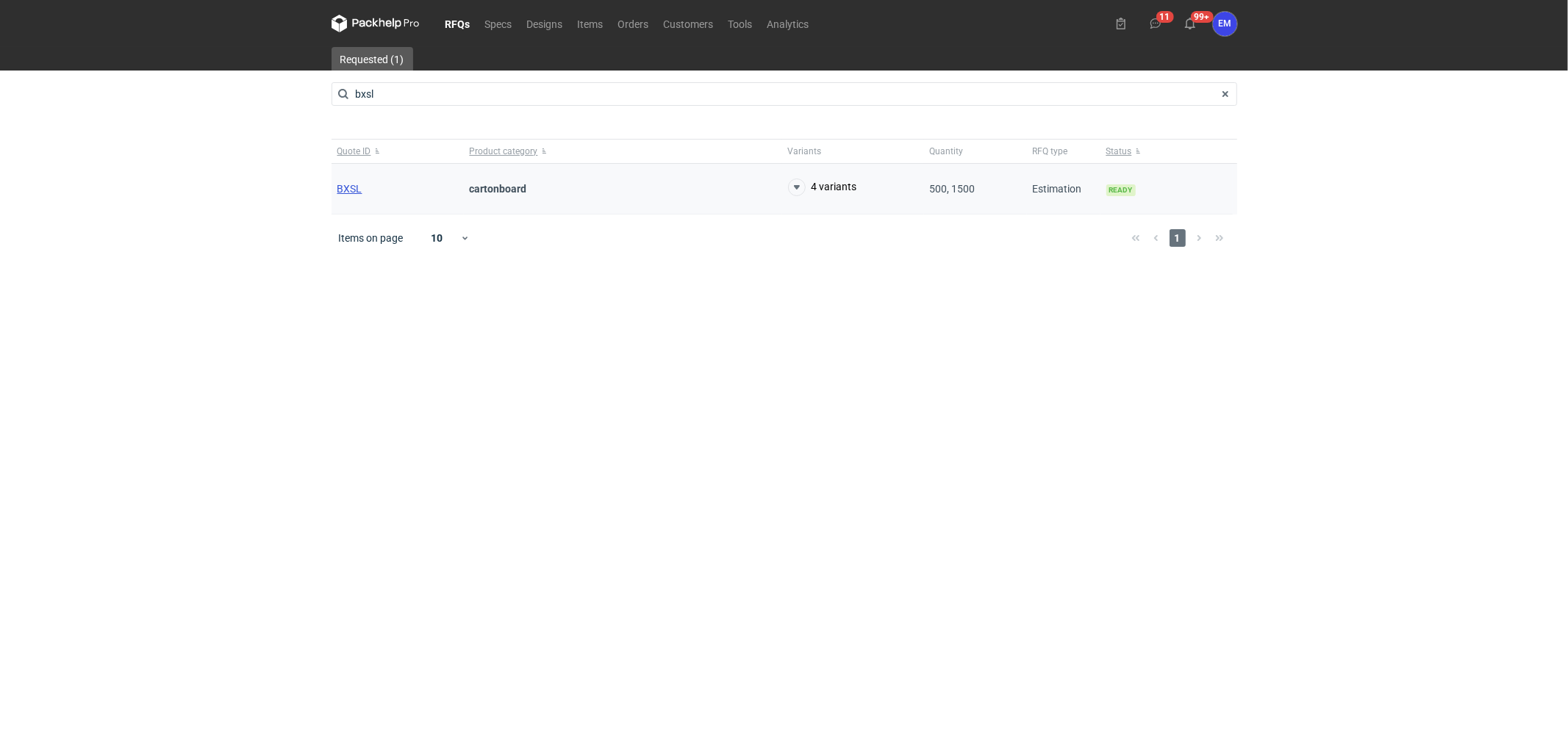
click at [349, 189] on span "BXSL" at bounding box center [350, 189] width 25 height 12
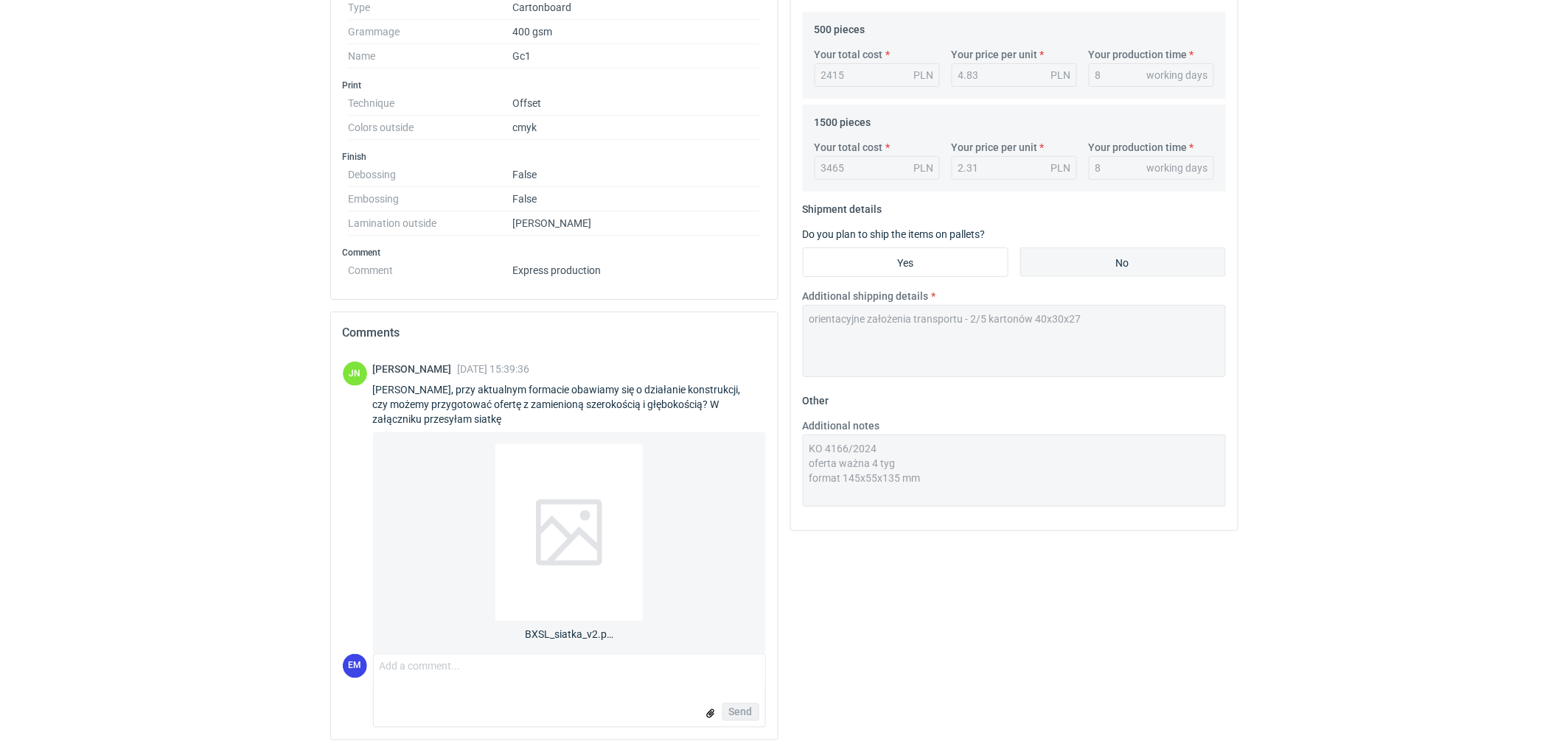
scroll to position [594, 0]
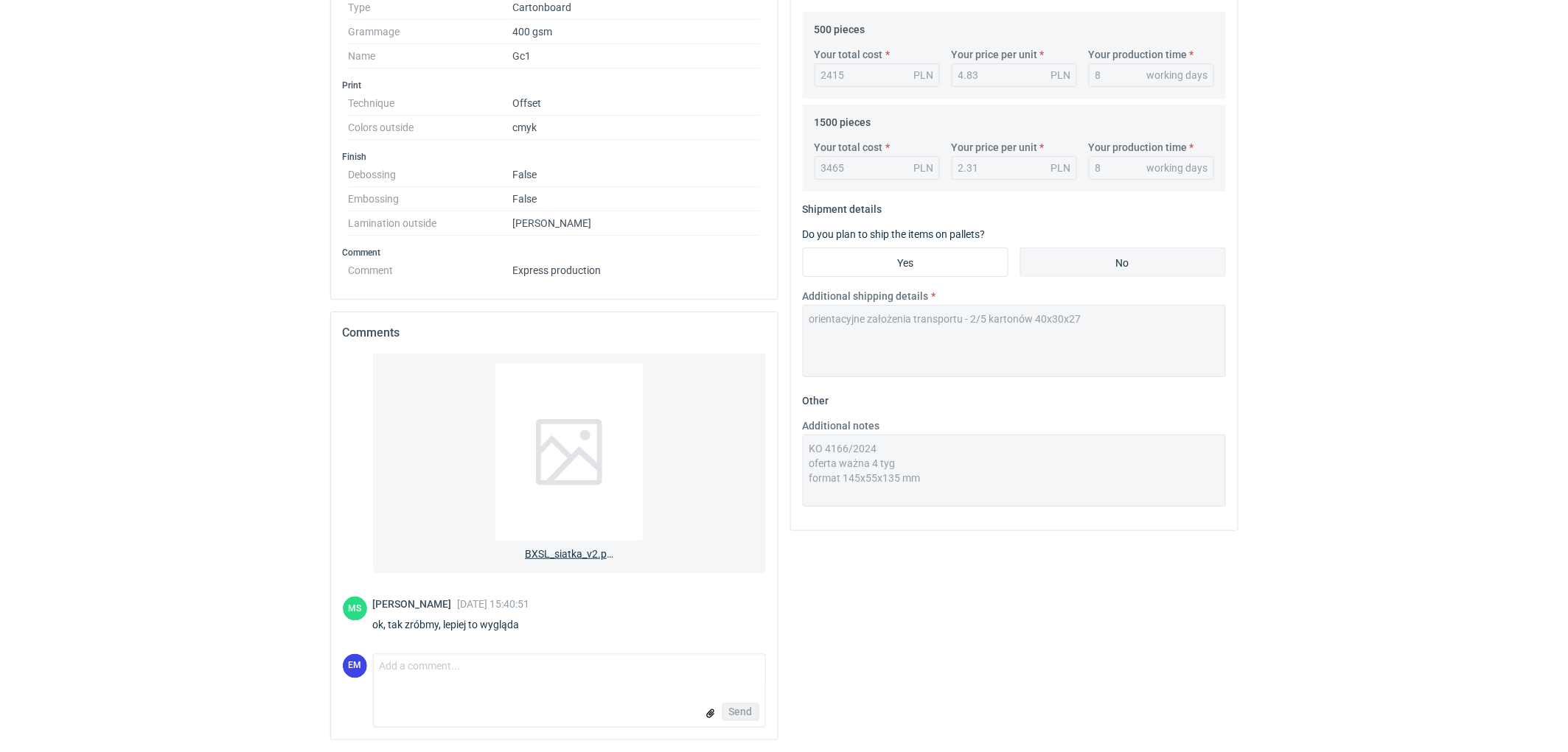
click at [557, 553] on span "BXSL_siatka_v2.pdf" at bounding box center [568, 551] width 89 height 20
drag, startPoint x: 106, startPoint y: 387, endPoint x: 114, endPoint y: 385, distance: 8.2
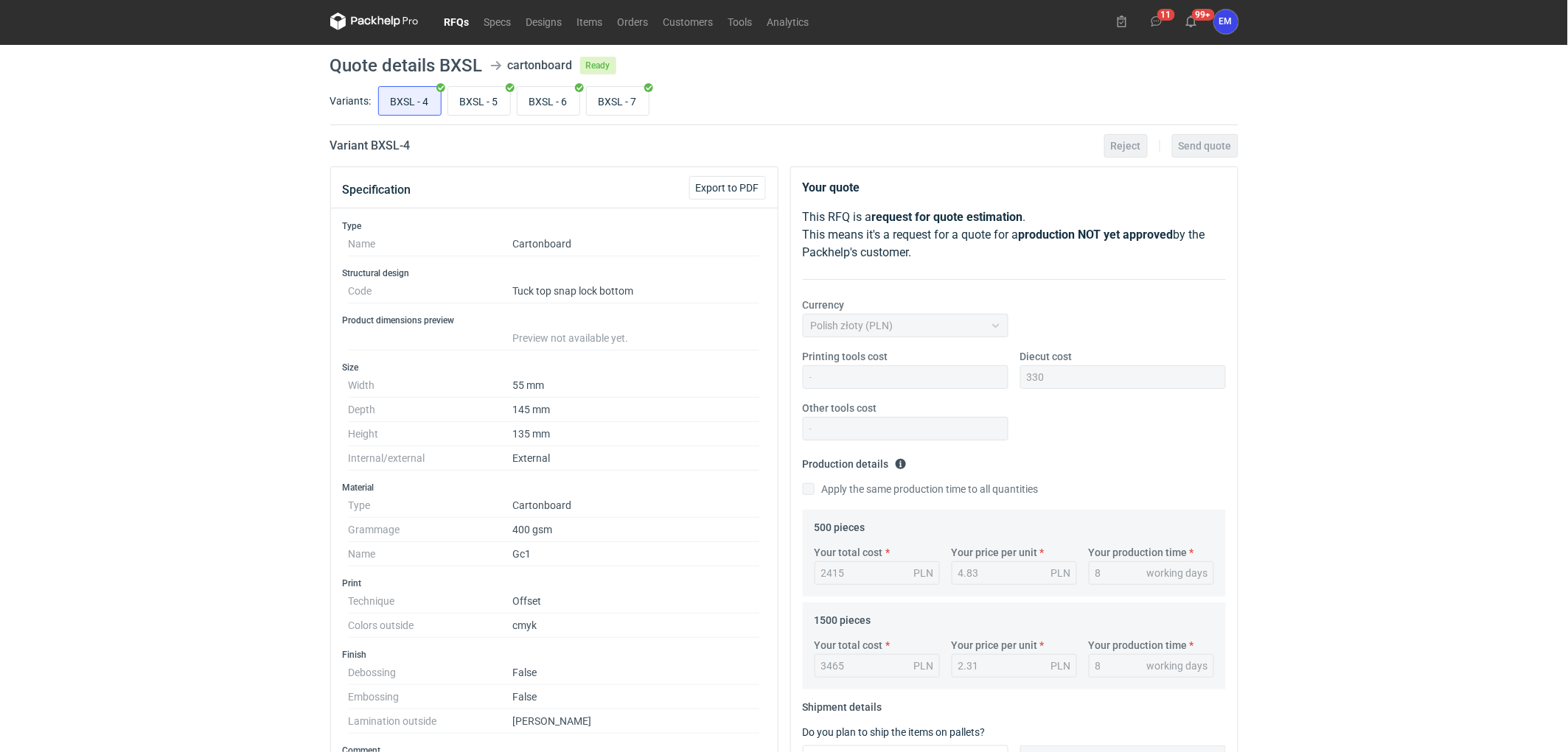
scroll to position [0, 0]
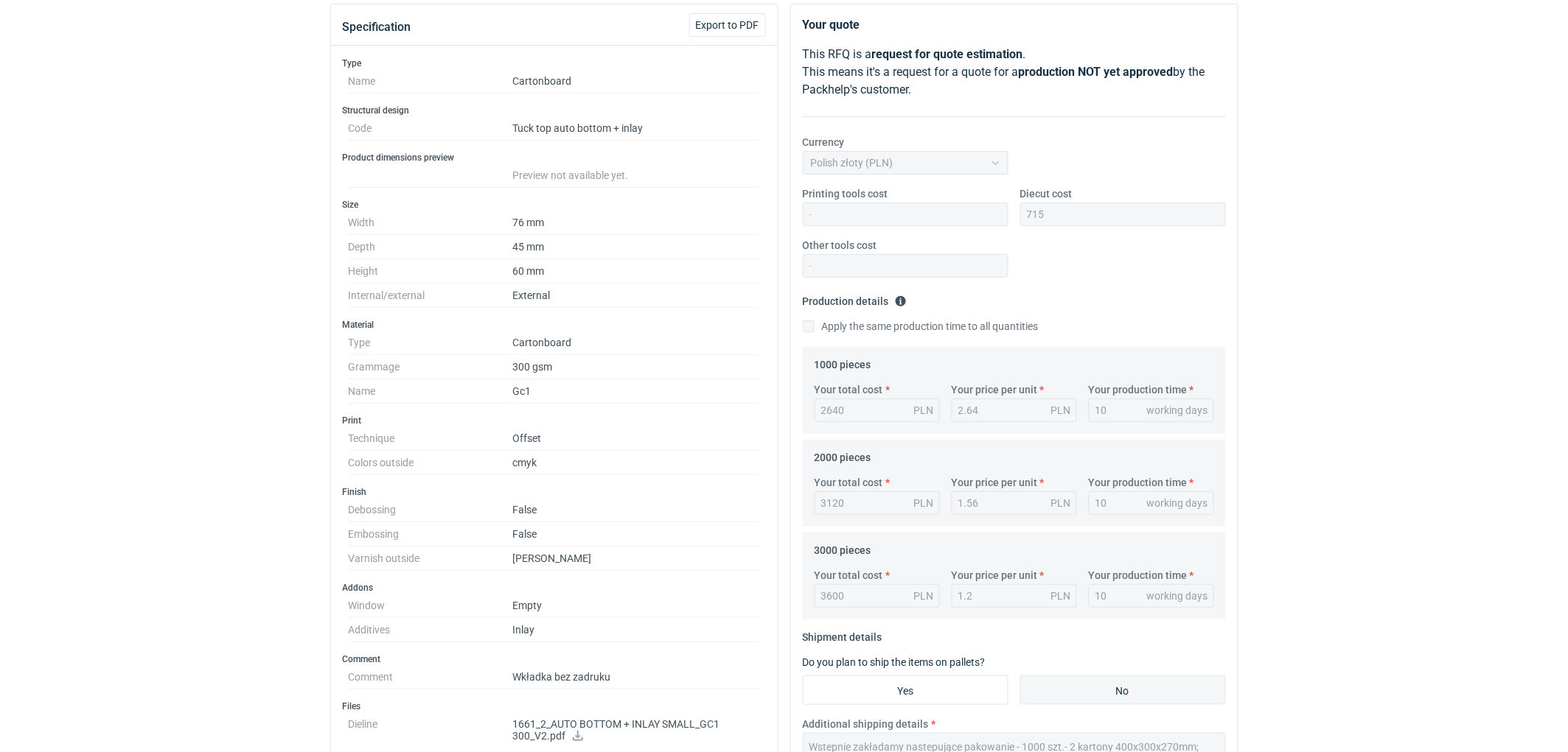
scroll to position [327, 0]
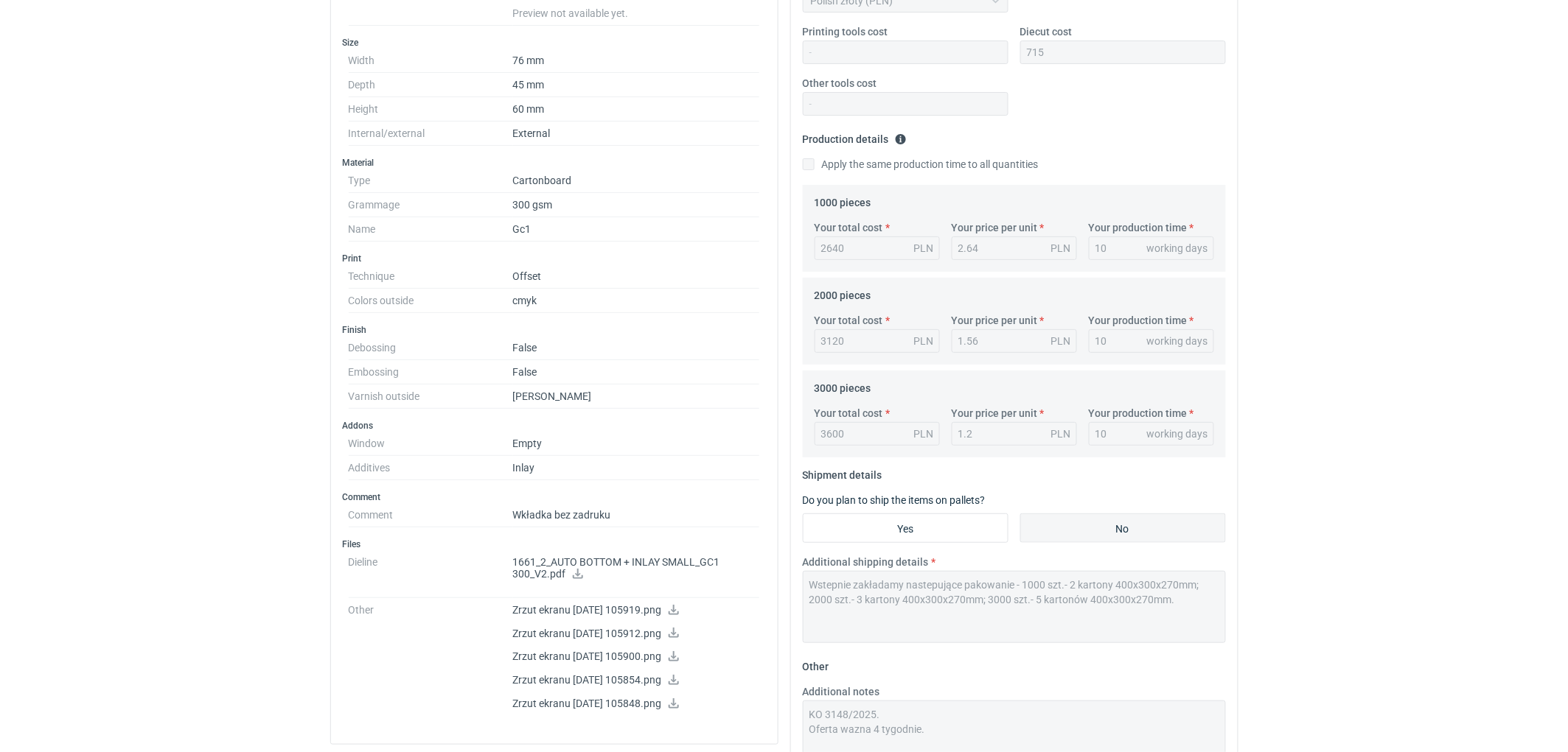
click at [82, 333] on div "RFQs Specs Designs Items Orders Customers Tools Analytics 11 99+ EM Ewelina Mac…" at bounding box center [784, 49] width 1568 height 752
click at [218, 324] on div "RFQs Specs Designs Items Orders Customers Tools Analytics 11 99+ EM Ewelina Mac…" at bounding box center [784, 49] width 1568 height 752
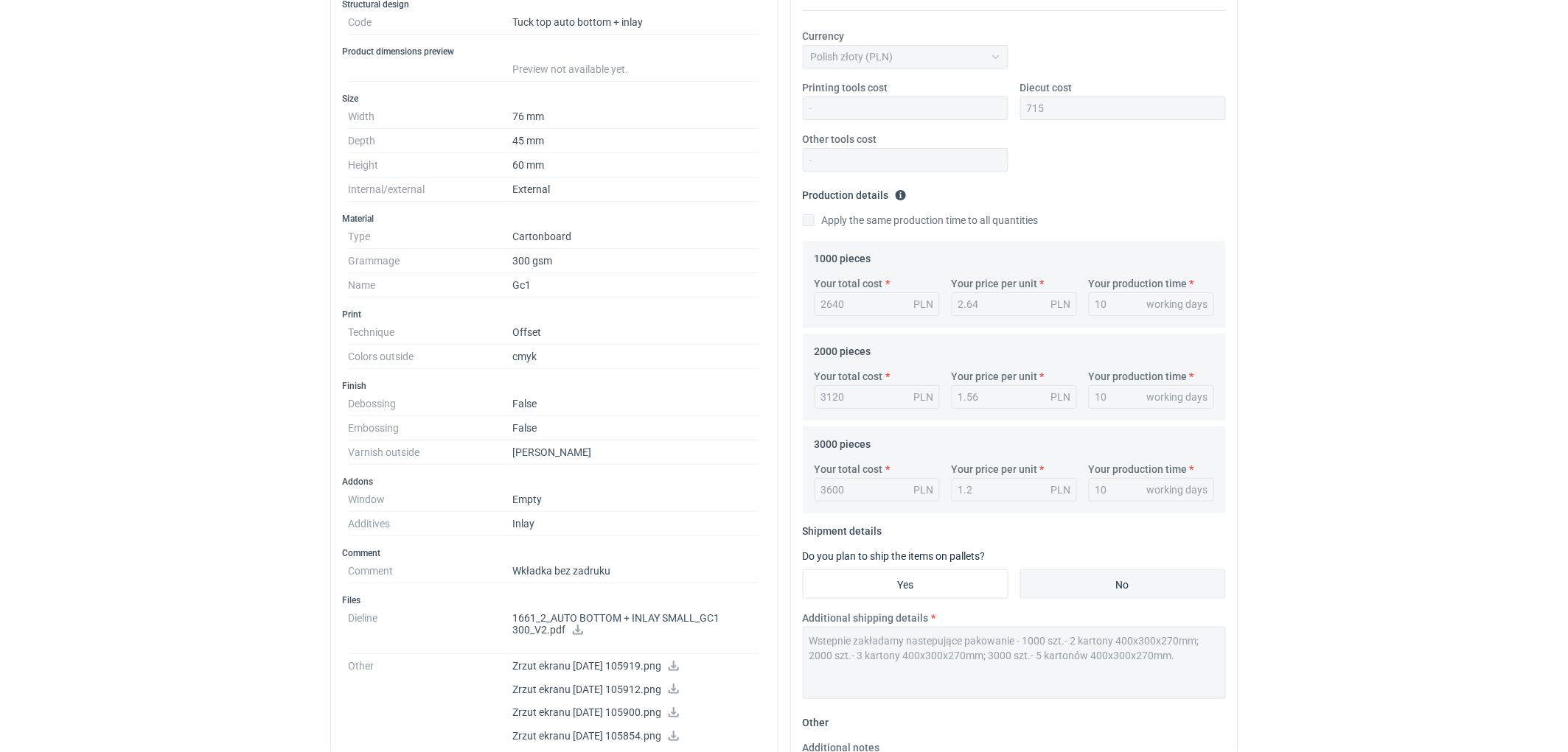
scroll to position [163, 0]
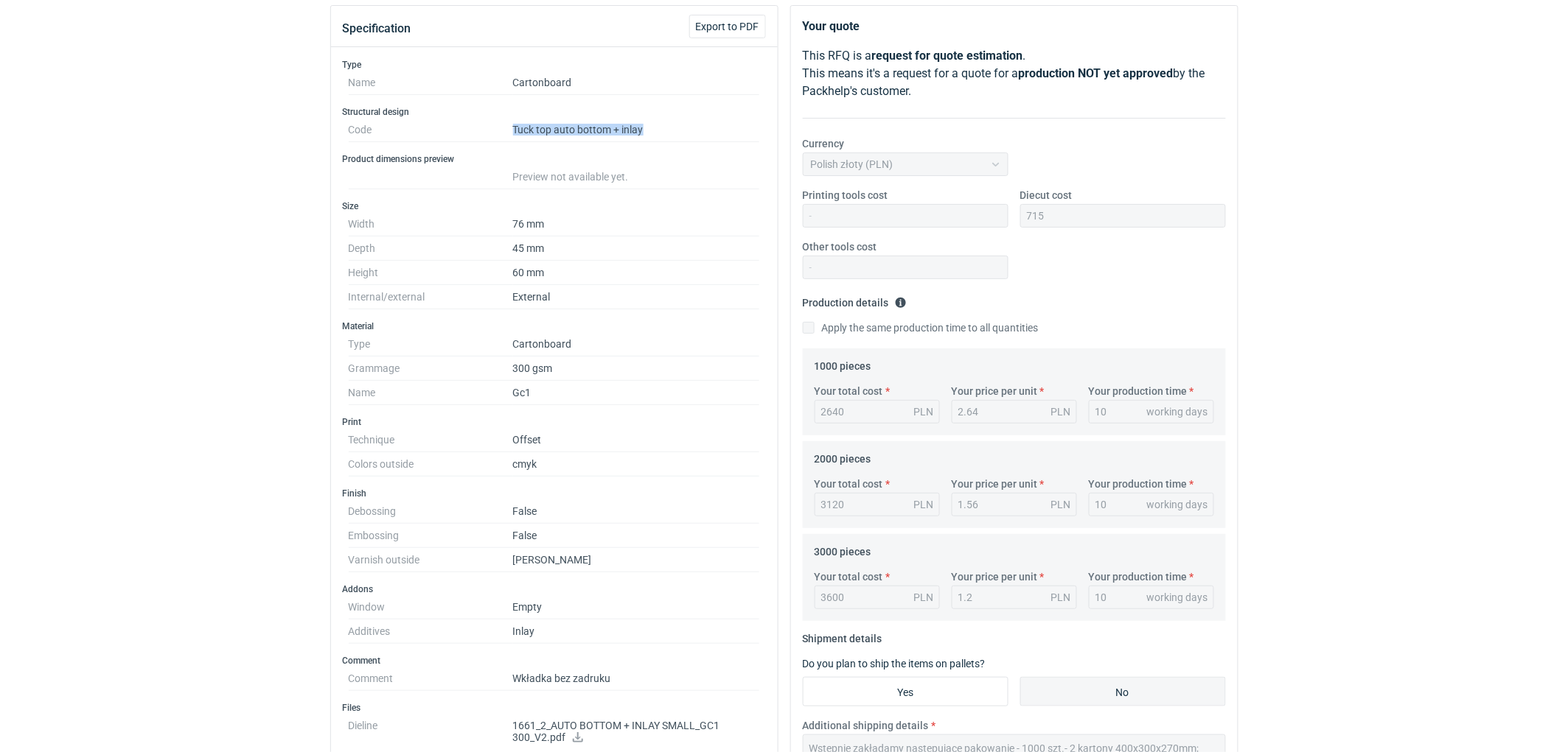
drag, startPoint x: 510, startPoint y: 129, endPoint x: 661, endPoint y: 130, distance: 151.0
click at [661, 130] on dl "Code Tuck top auto bottom + inlay" at bounding box center [554, 130] width 411 height 24
copy dl "Tuck top auto bottom + inlay"
